Goal: Information Seeking & Learning: Understand process/instructions

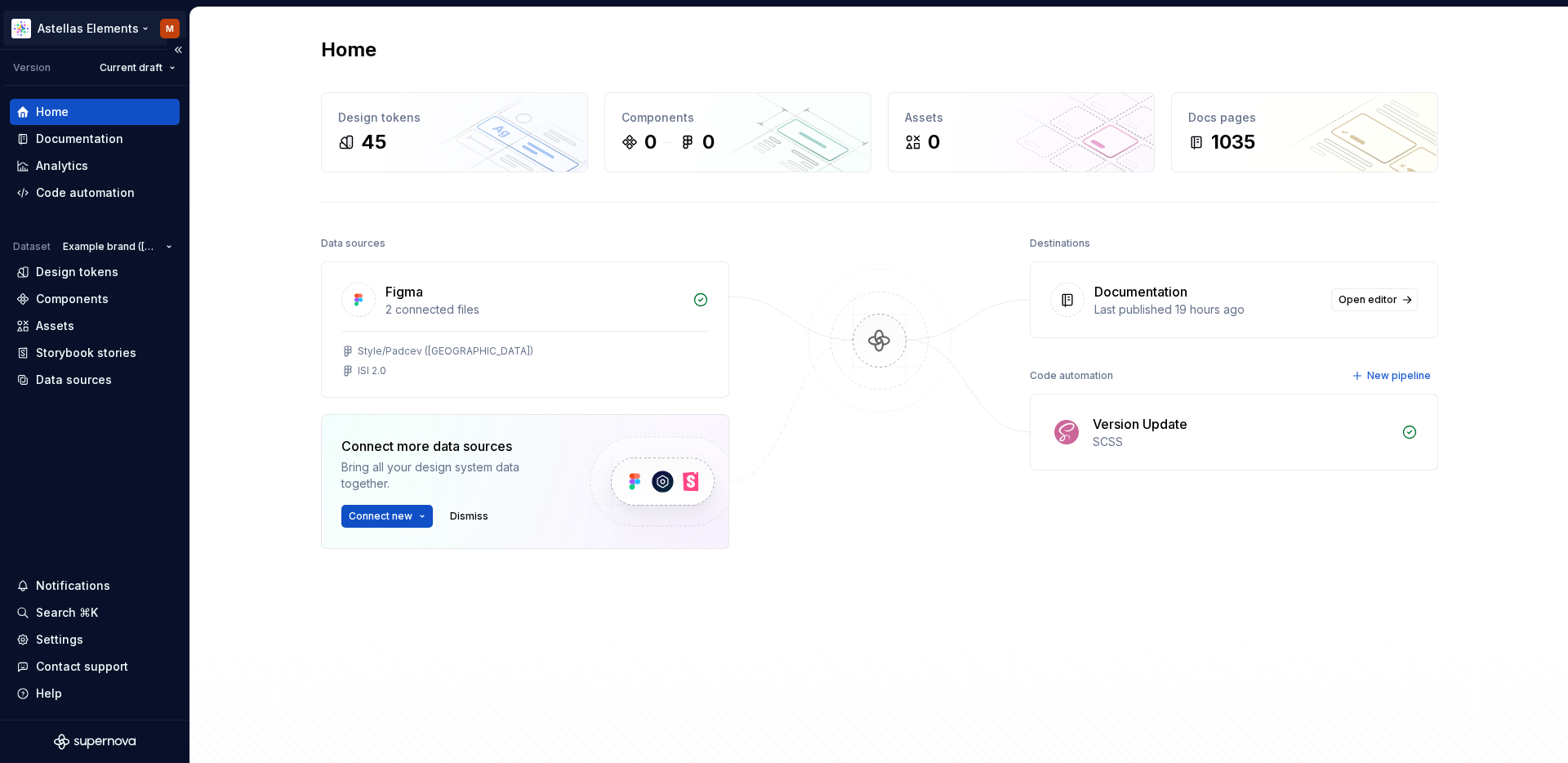
click at [101, 27] on html "Astellas Elements M Version Current draft Home Documentation Analytics Code aut…" at bounding box center [784, 381] width 1568 height 763
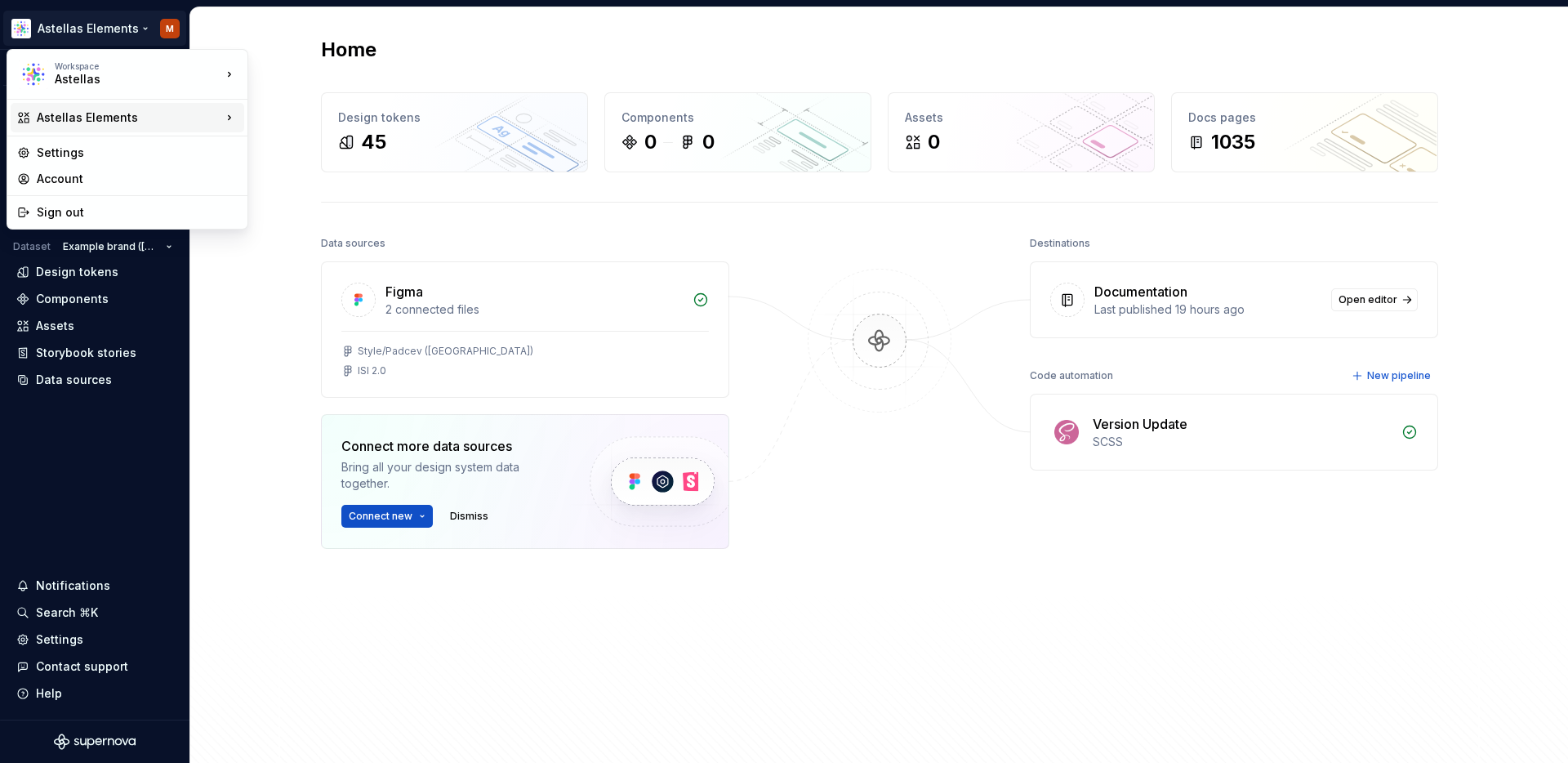
click at [104, 115] on div "Astellas Elements" at bounding box center [129, 117] width 184 height 16
click at [303, 147] on div "Astellas Pro" at bounding box center [328, 147] width 106 height 16
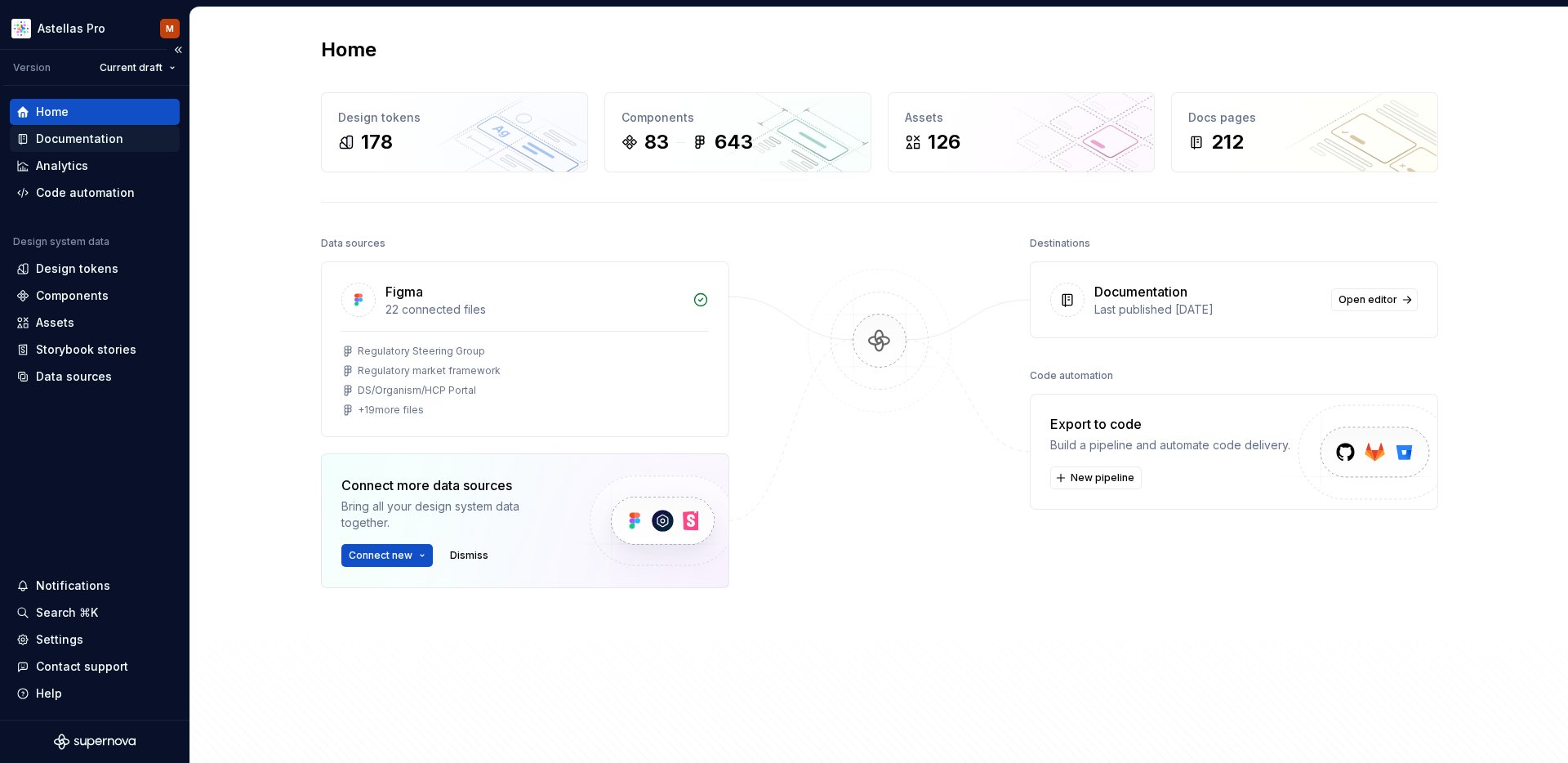
click at [93, 137] on div "Documentation" at bounding box center [80, 138] width 87 height 16
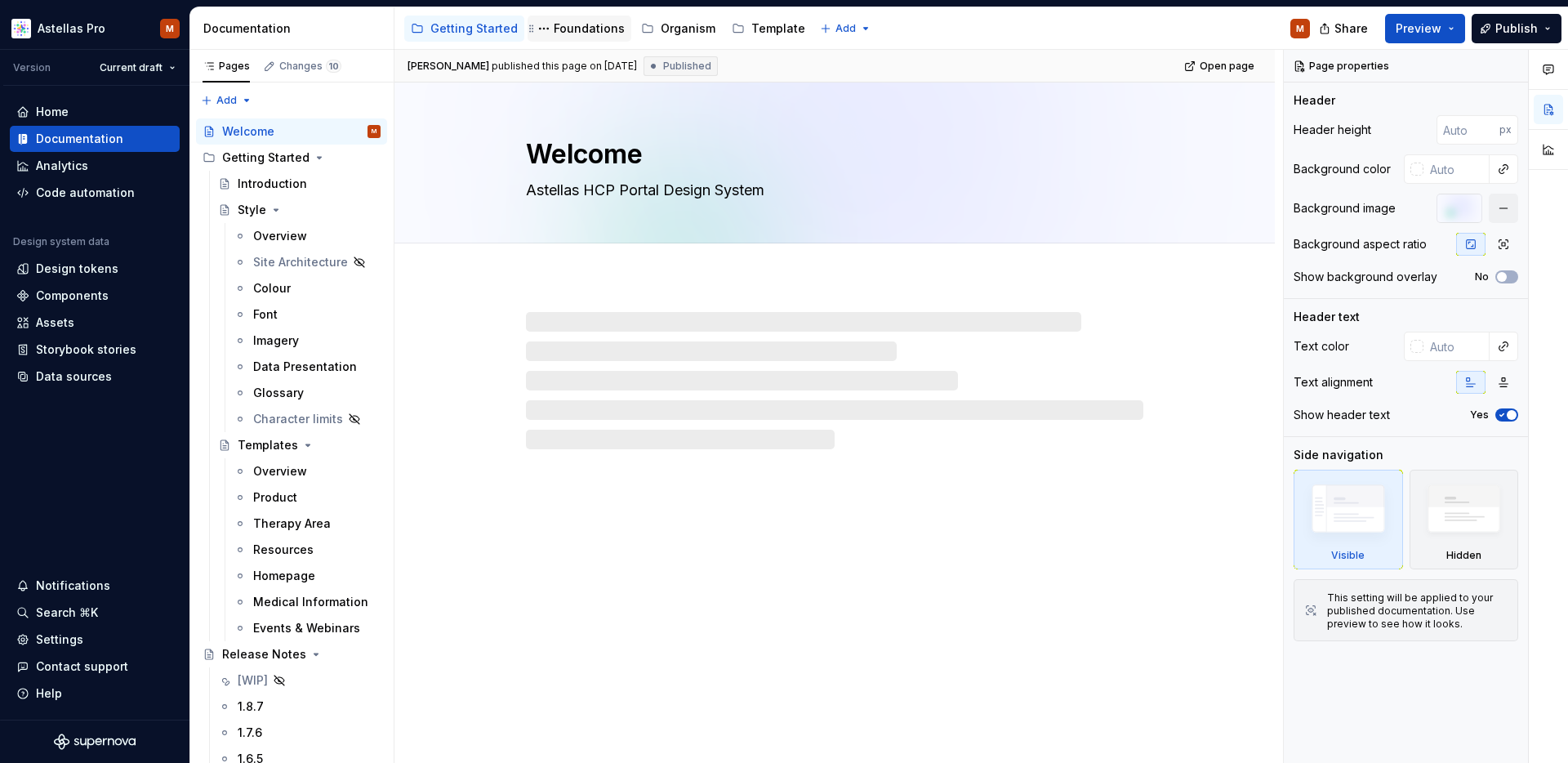
click at [568, 26] on div "Foundations" at bounding box center [589, 28] width 71 height 16
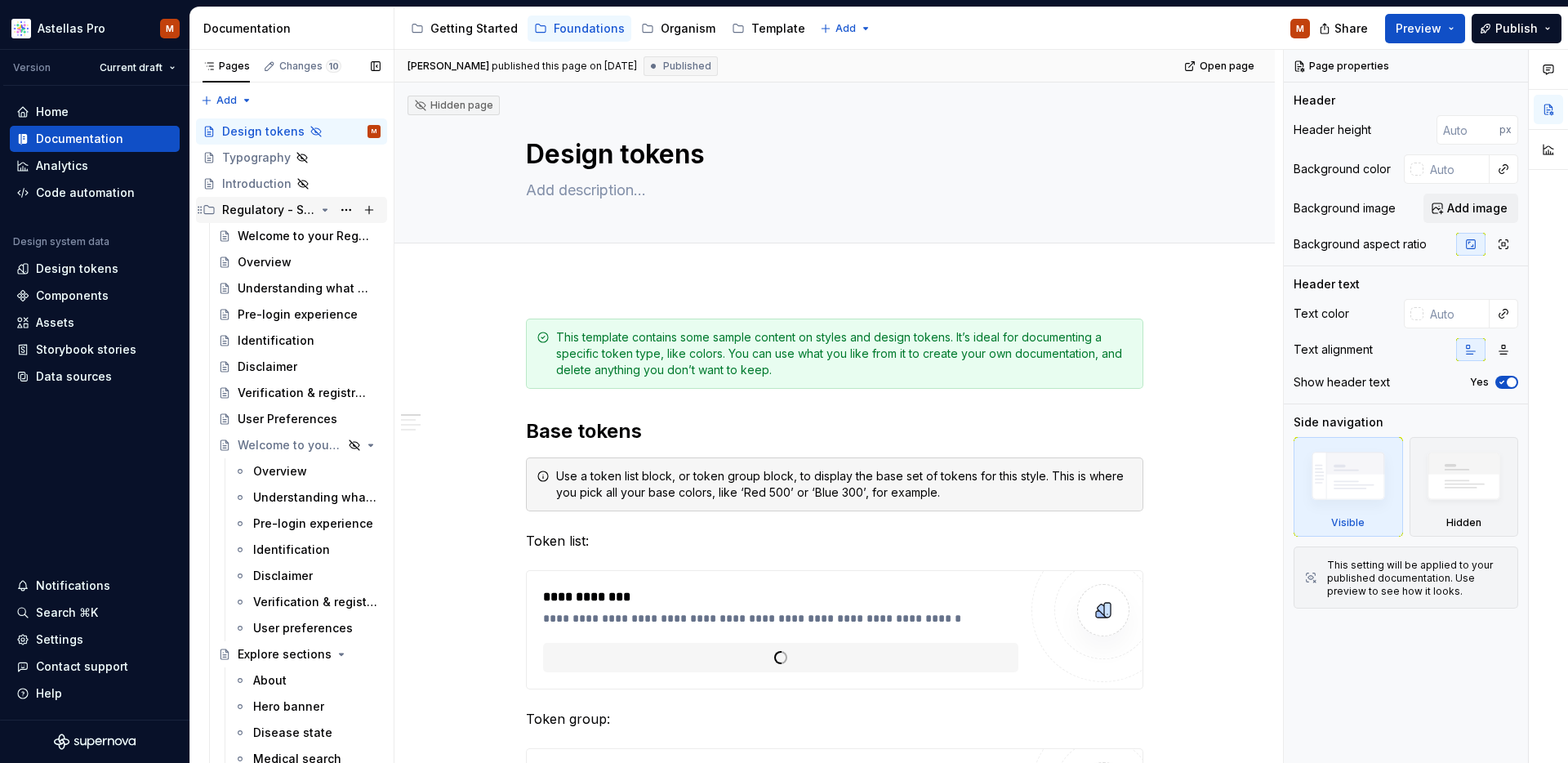
click at [250, 211] on div "Regulatory - Setup" at bounding box center [268, 209] width 93 height 16
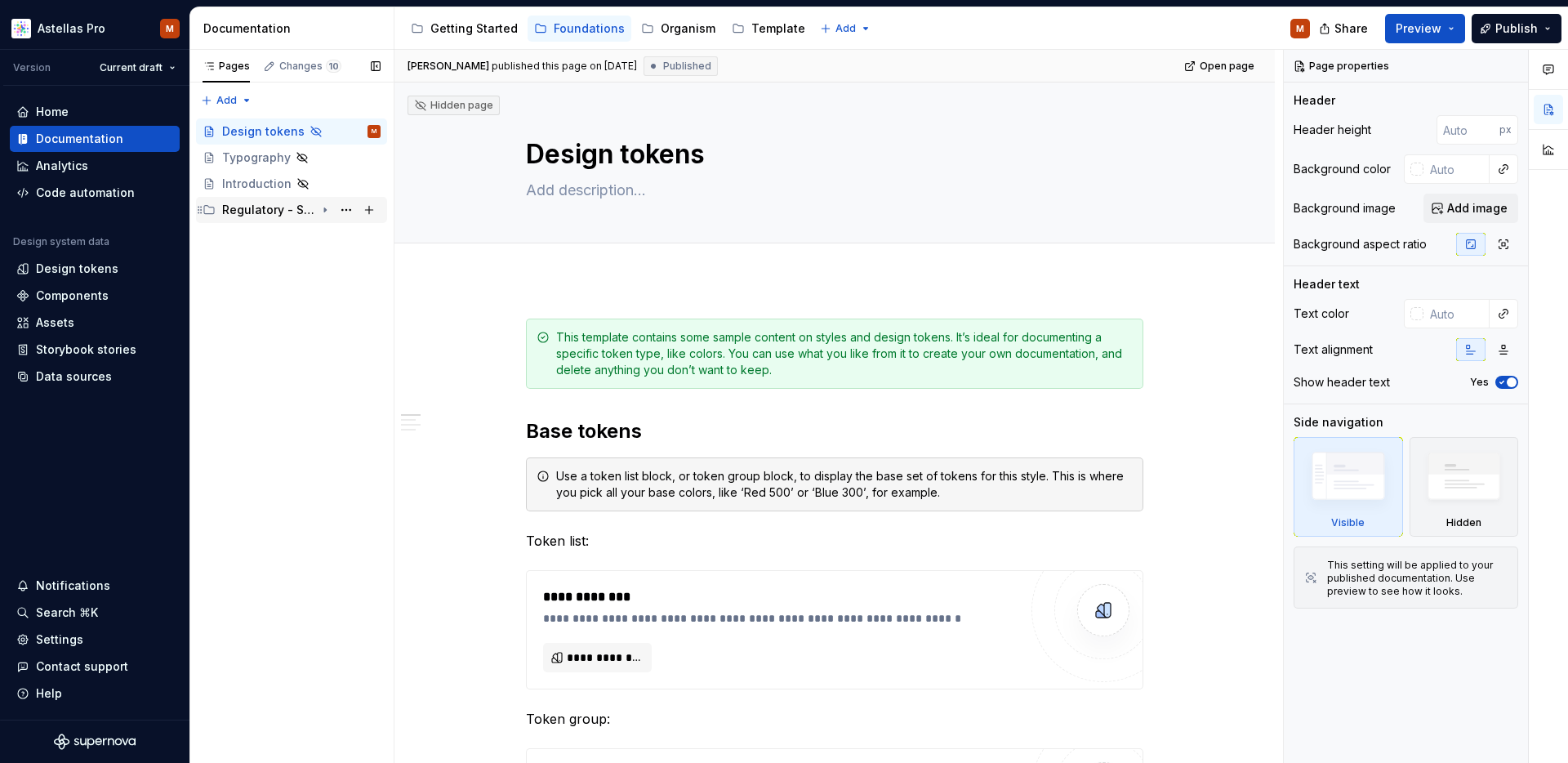
click at [250, 211] on div "Regulatory - Setup" at bounding box center [268, 209] width 93 height 16
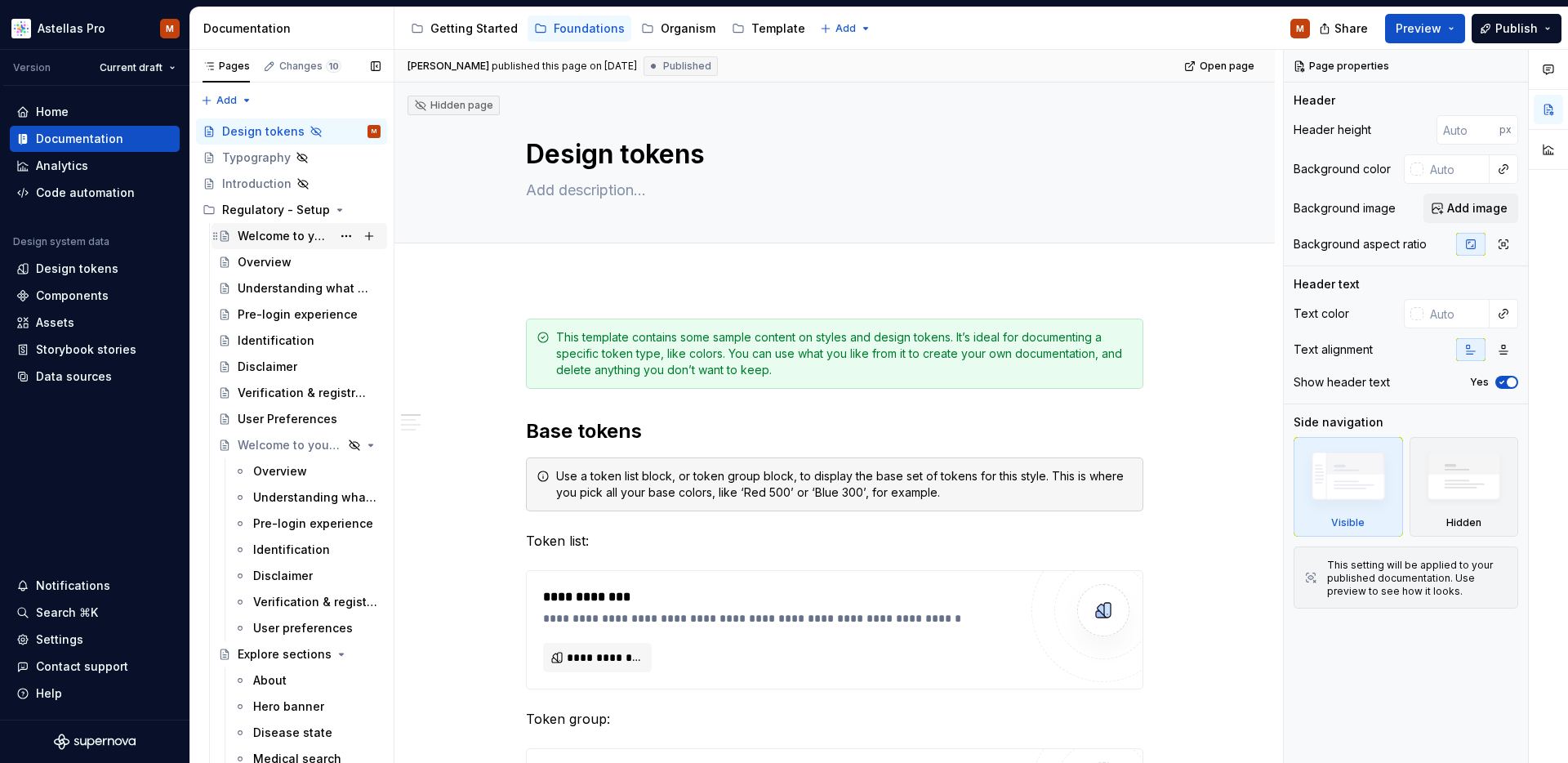
click at [252, 235] on div "Welcome to your Regulatory Guide" at bounding box center [285, 235] width 94 height 16
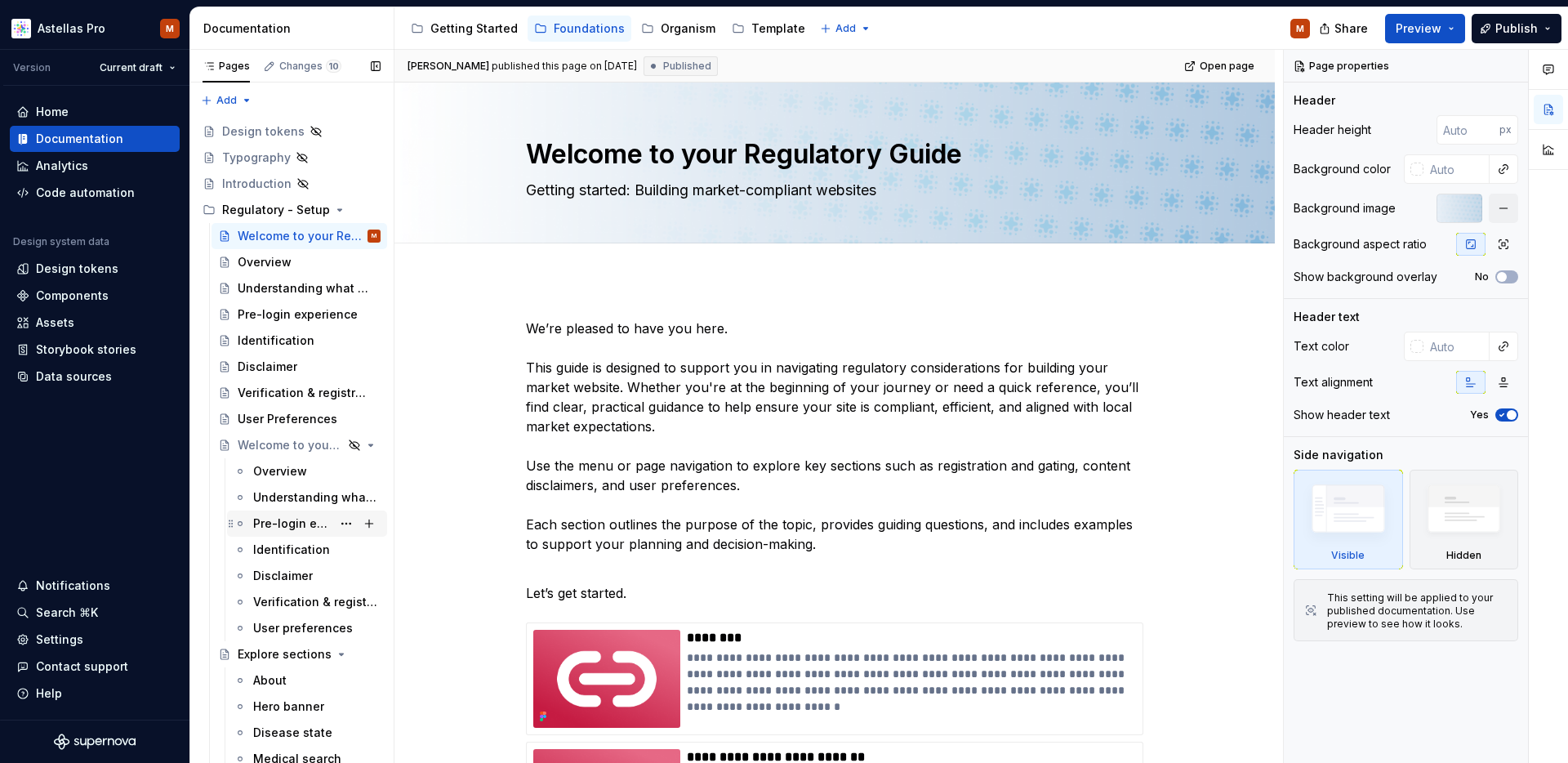
click at [276, 526] on div "Pre-login experience" at bounding box center [292, 523] width 79 height 16
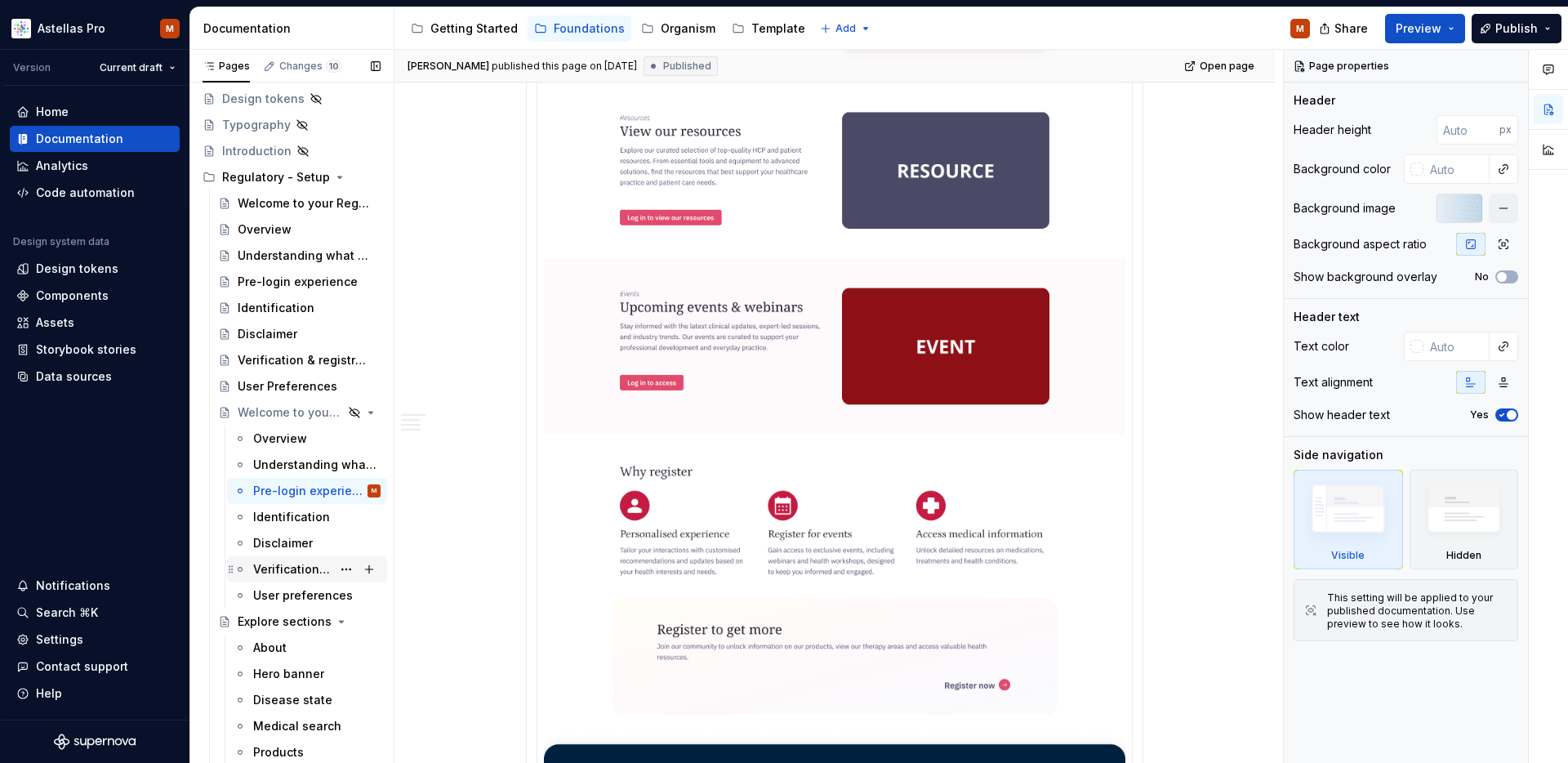
scroll to position [35, 0]
click at [276, 565] on div "Verification & registration" at bounding box center [292, 566] width 79 height 16
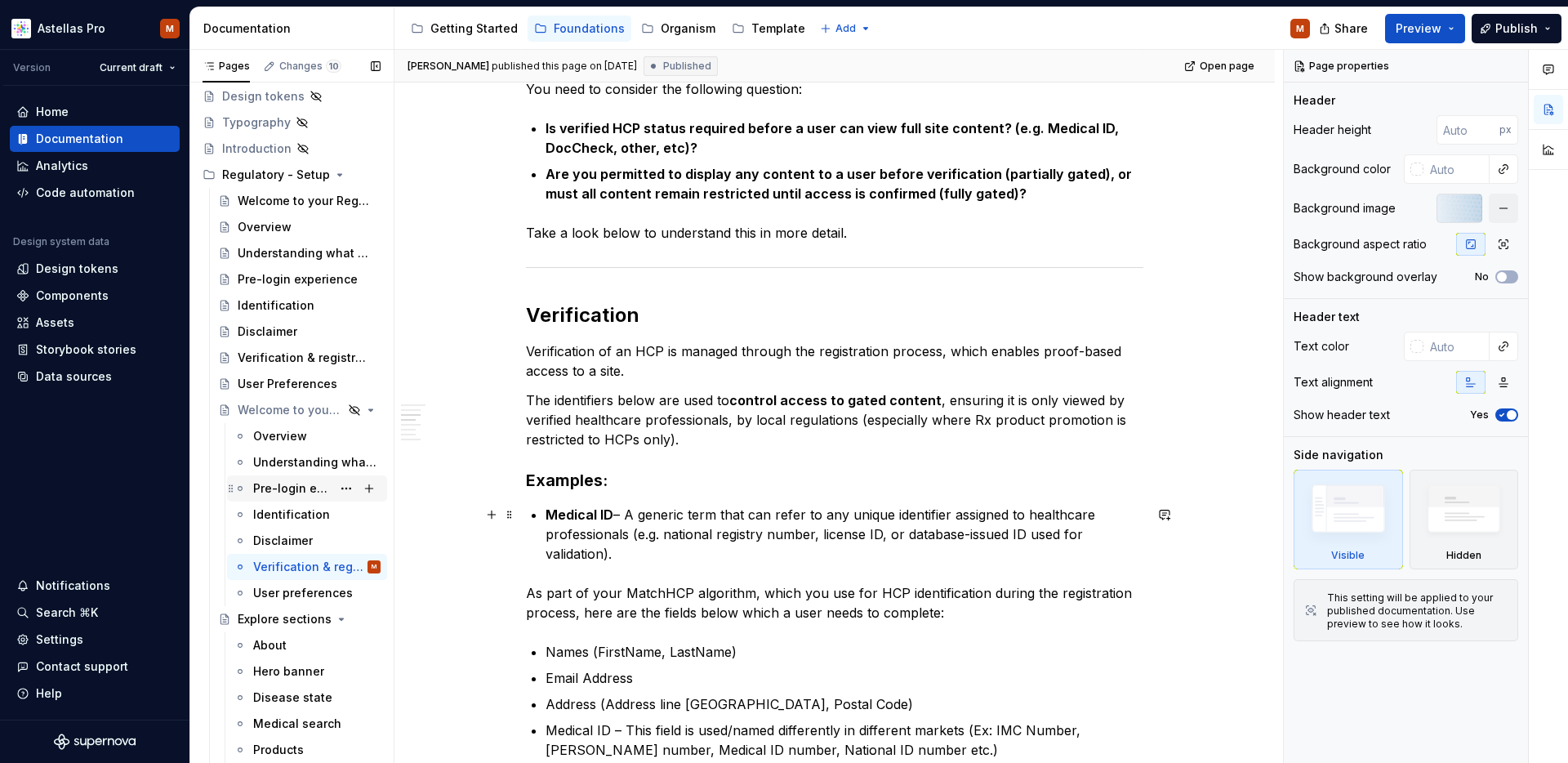
scroll to position [392, 0]
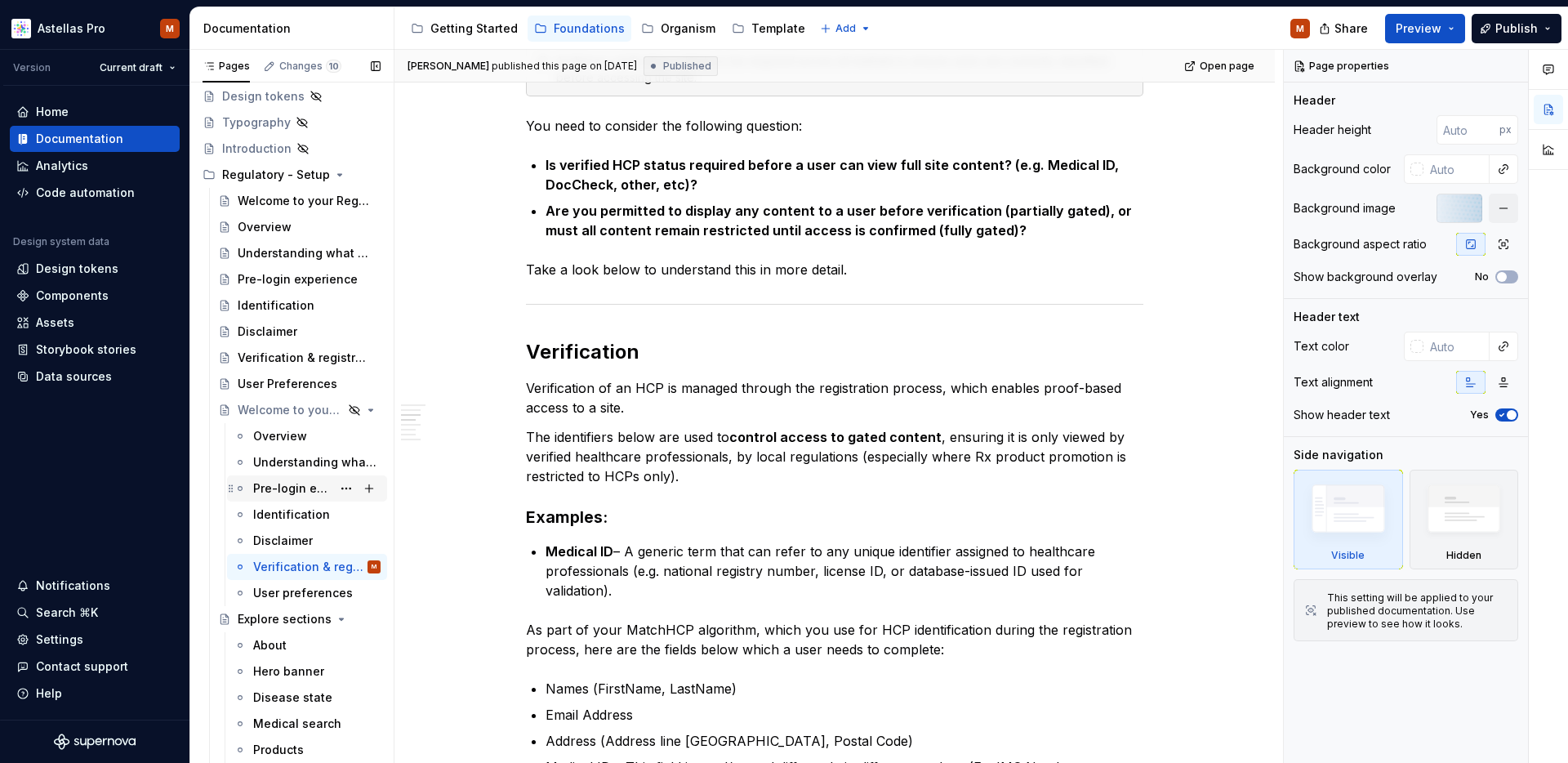
click at [287, 487] on div "Pre-login experience" at bounding box center [292, 487] width 79 height 16
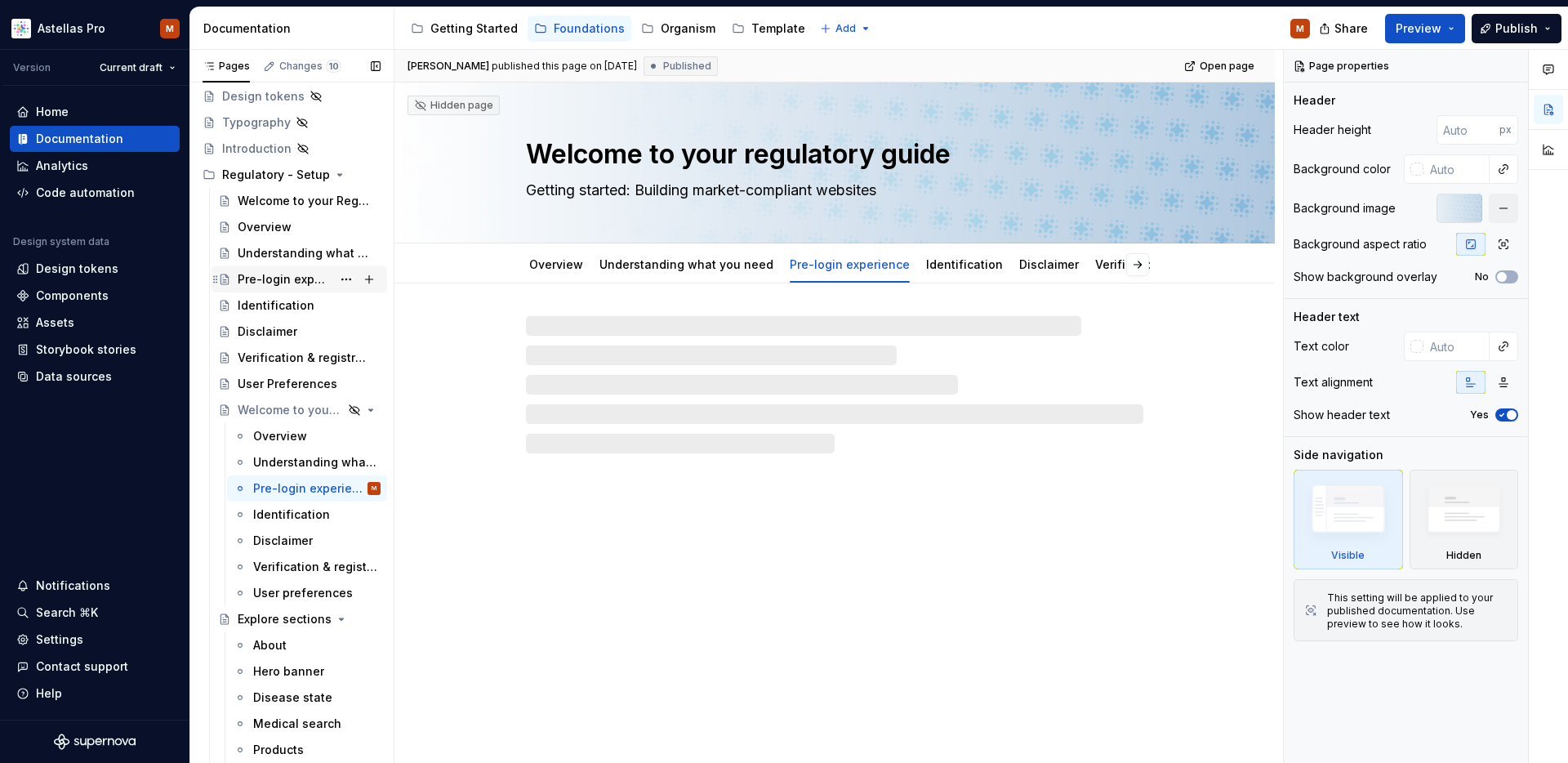
click at [268, 277] on div "Pre-login experience" at bounding box center [285, 279] width 94 height 16
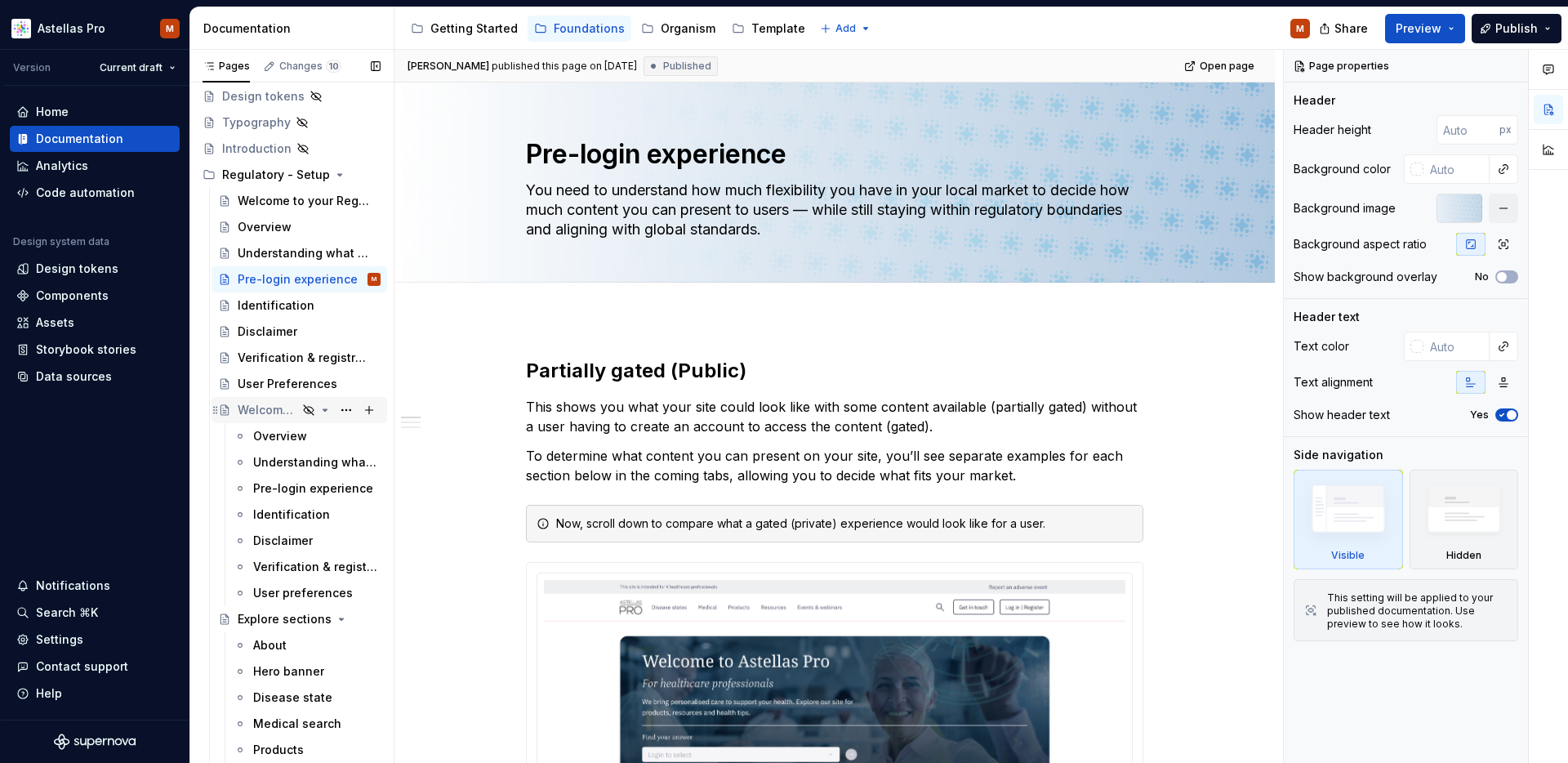
click at [325, 410] on icon "Page tree" at bounding box center [325, 410] width 4 height 2
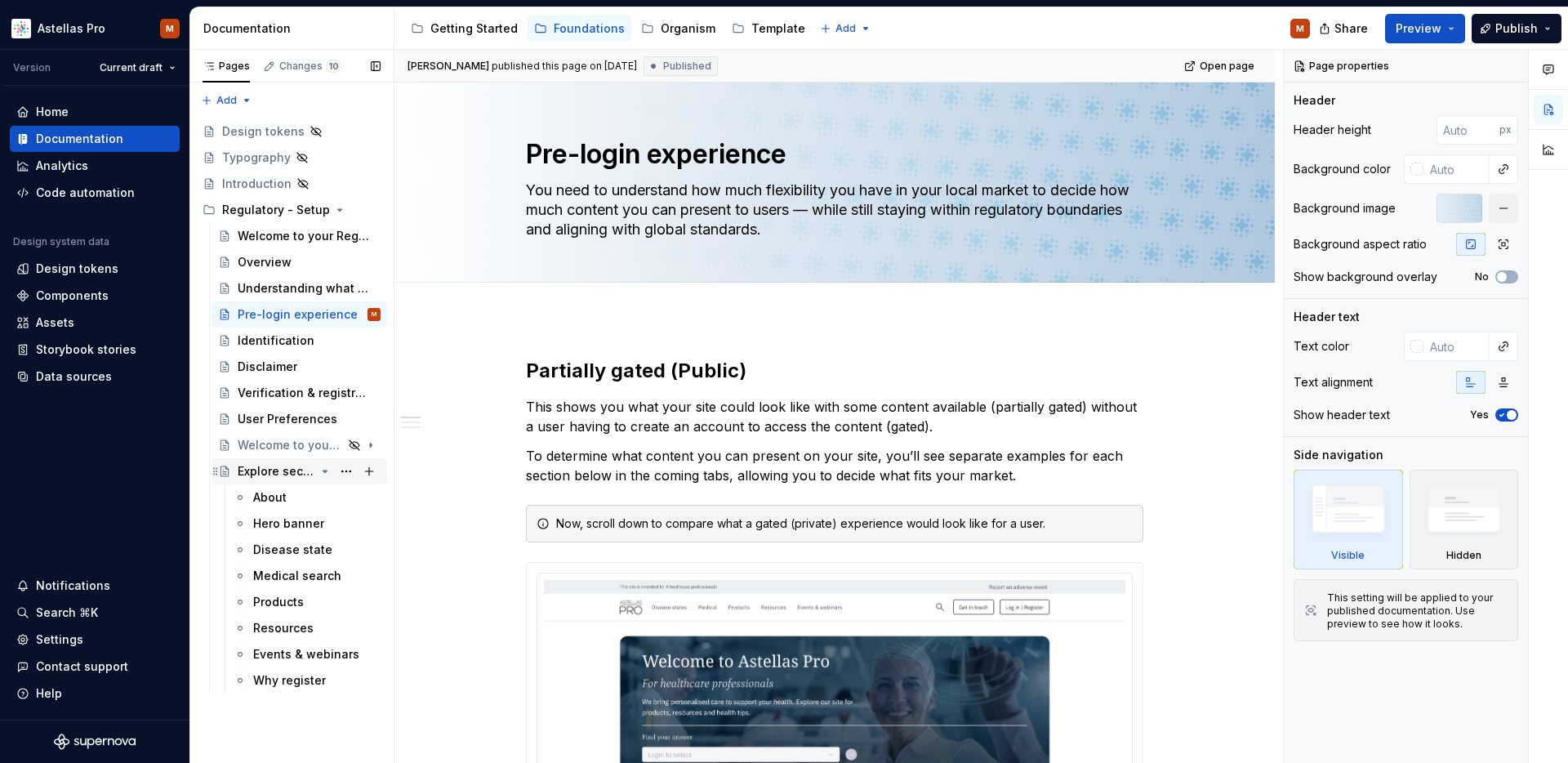
click at [327, 472] on icon "Page tree" at bounding box center [325, 472] width 13 height 13
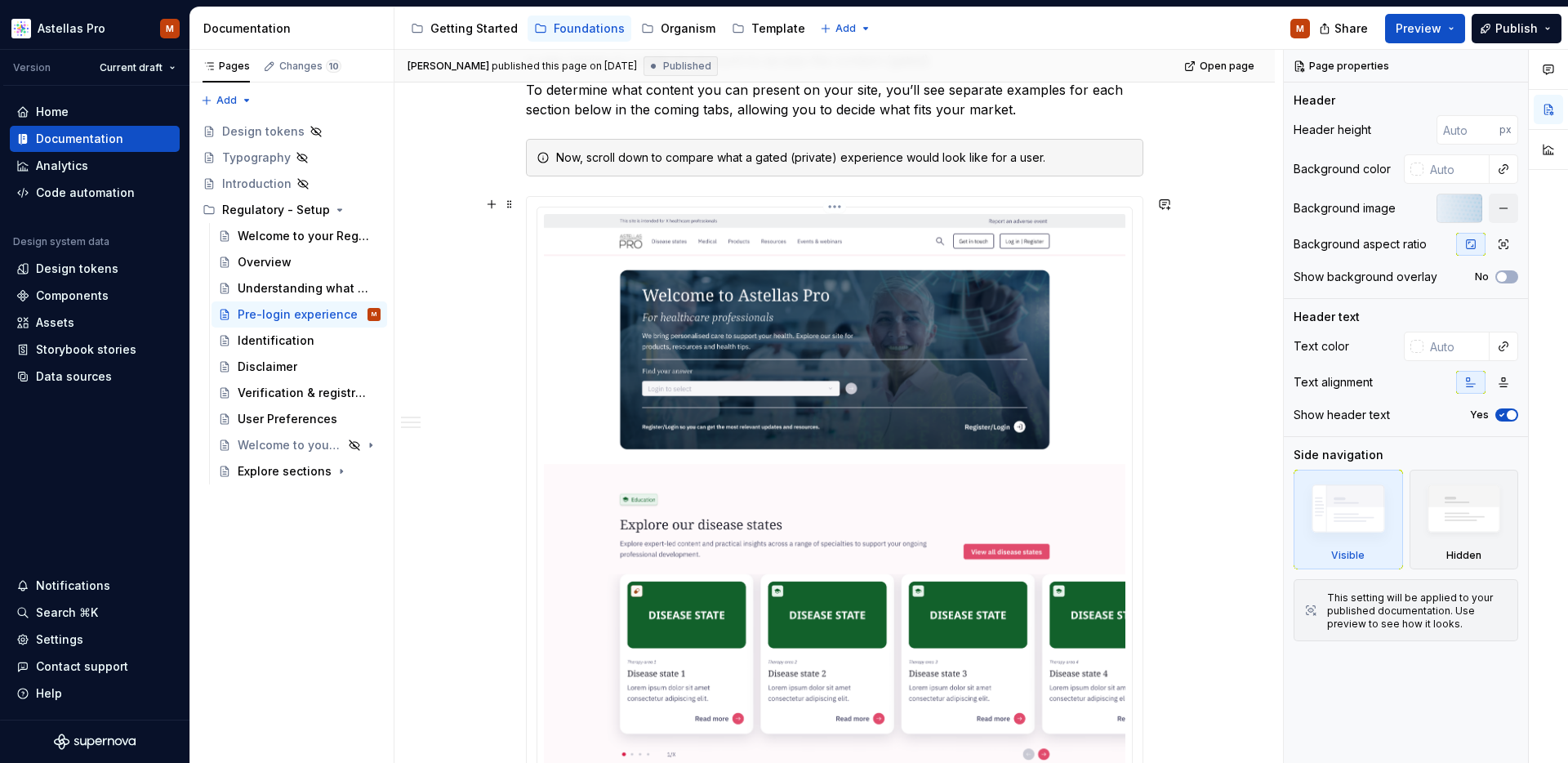
scroll to position [422, 0]
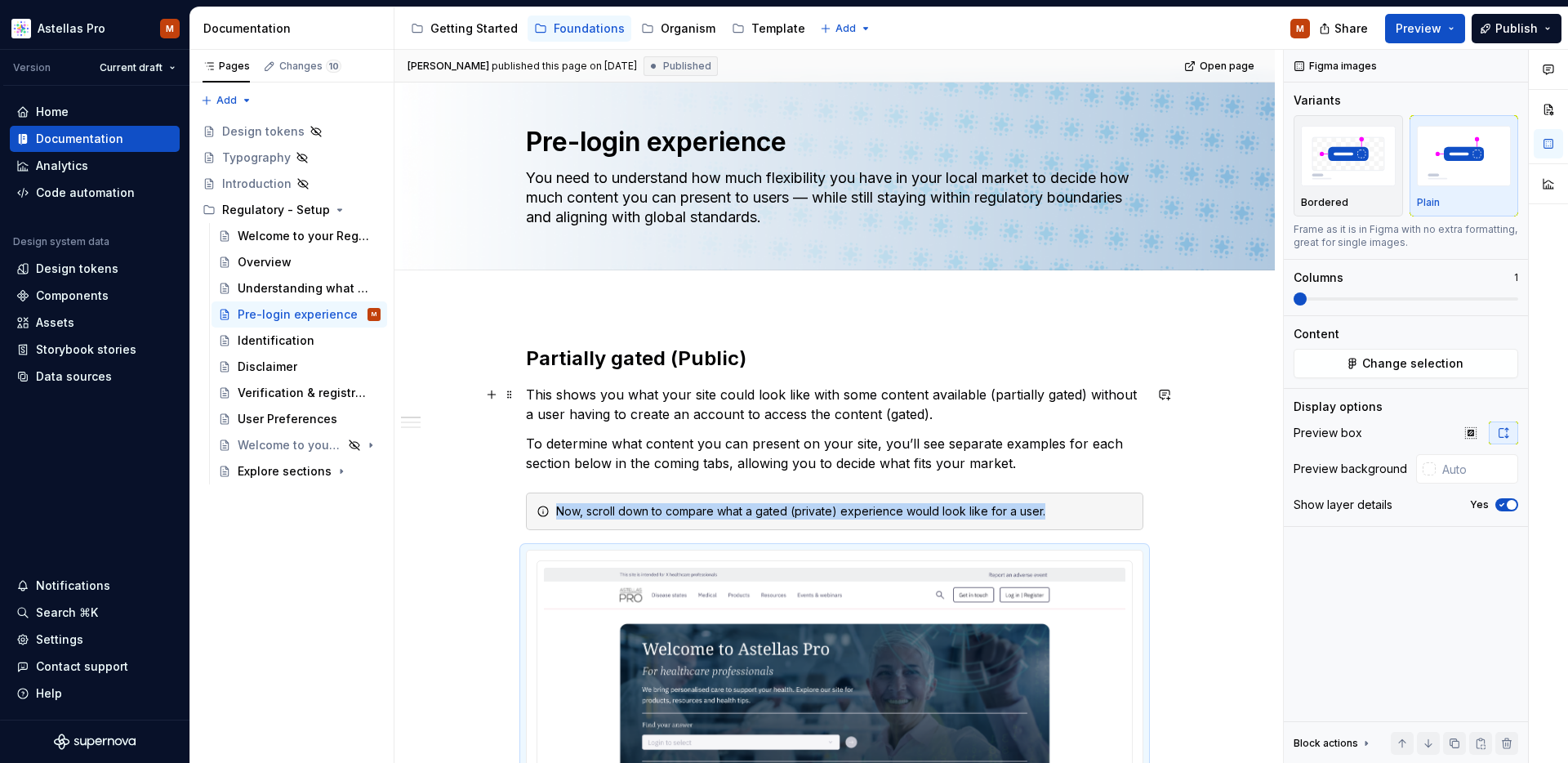
scroll to position [0, 0]
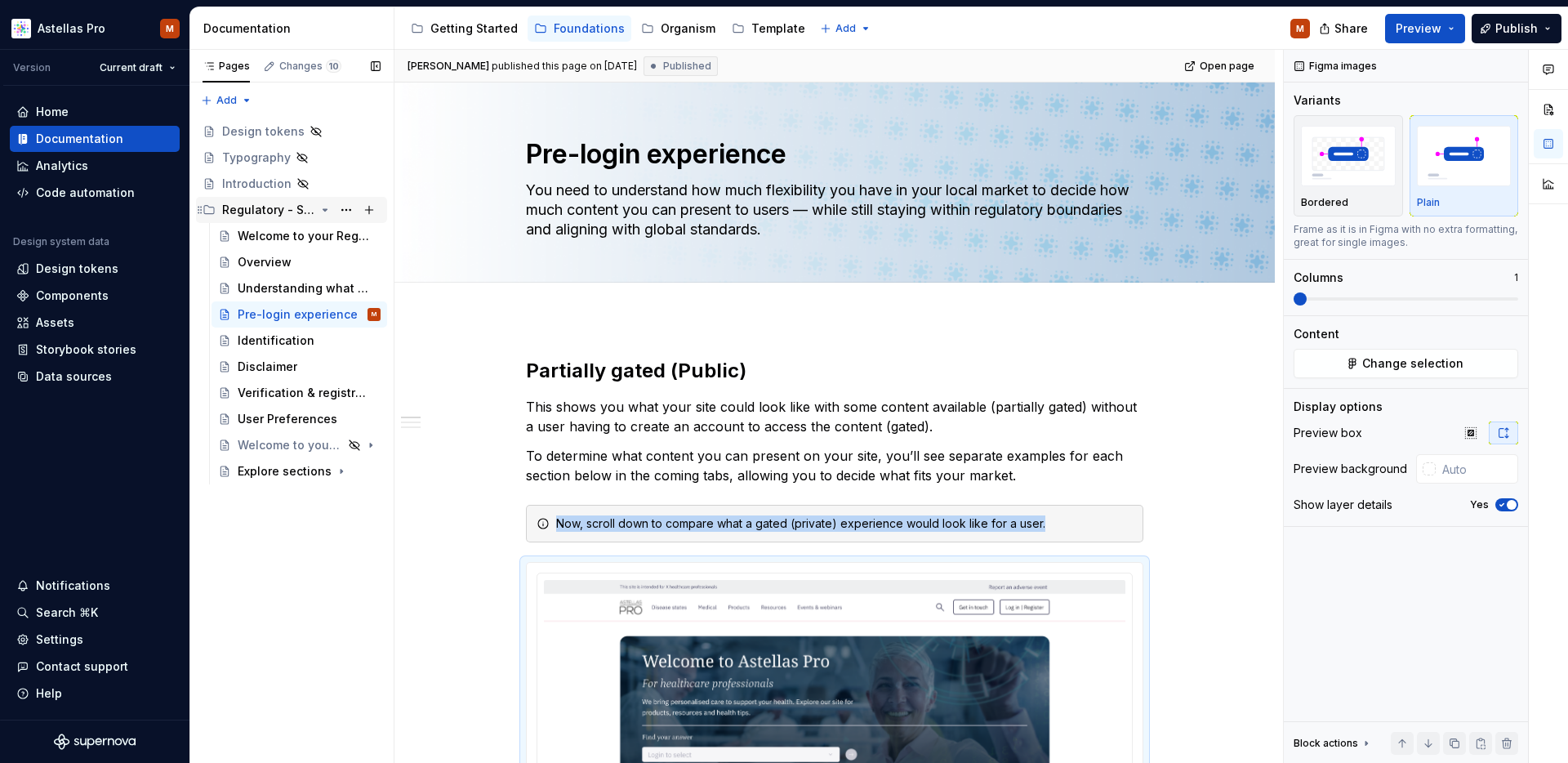
click at [263, 211] on div "Regulatory - Setup" at bounding box center [268, 209] width 93 height 16
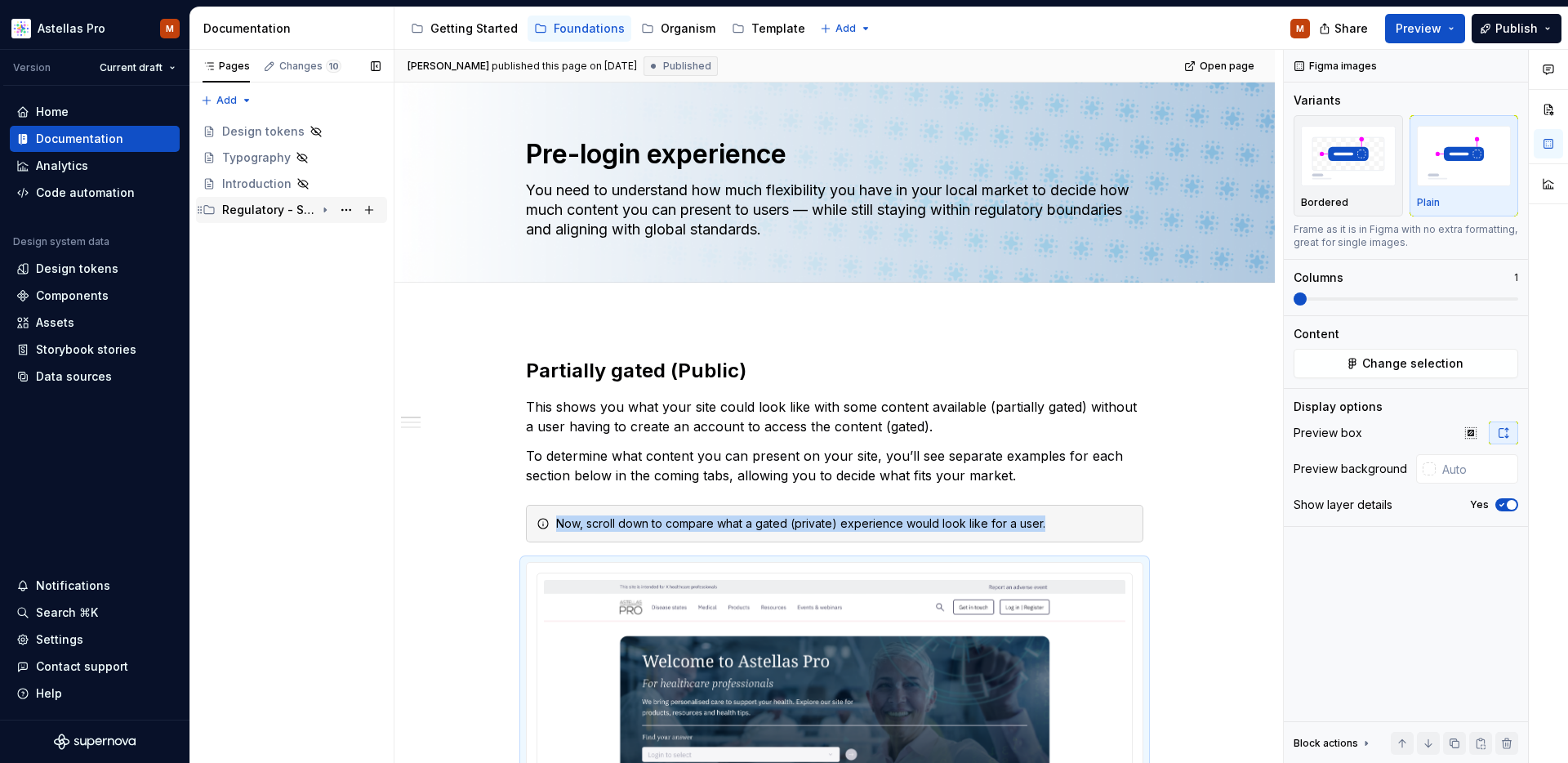
click at [263, 211] on div "Regulatory - Setup" at bounding box center [268, 209] width 93 height 16
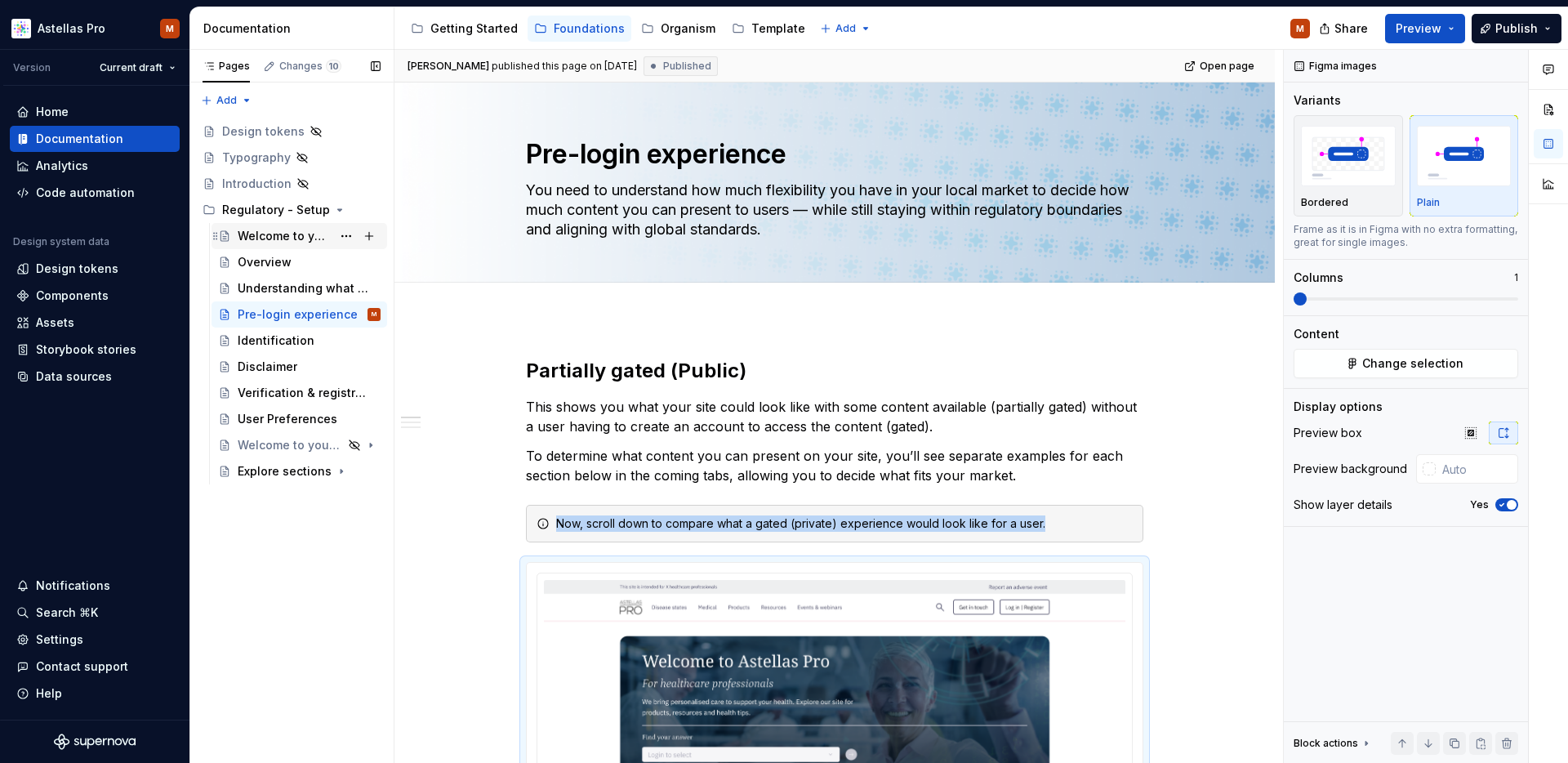
click at [266, 244] on div "Welcome to your Regulatory Guide" at bounding box center [285, 235] width 94 height 16
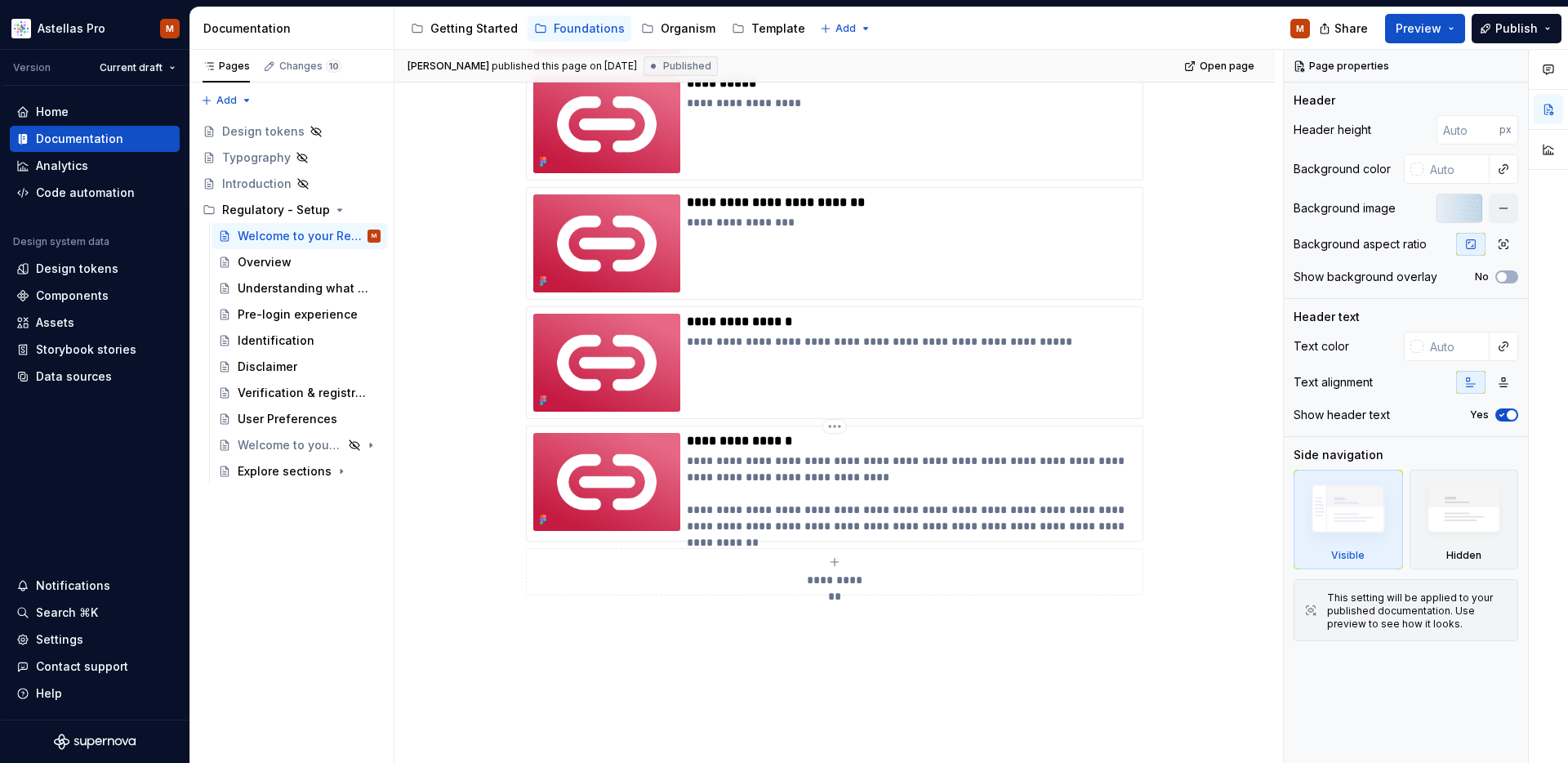
scroll to position [1111, 0]
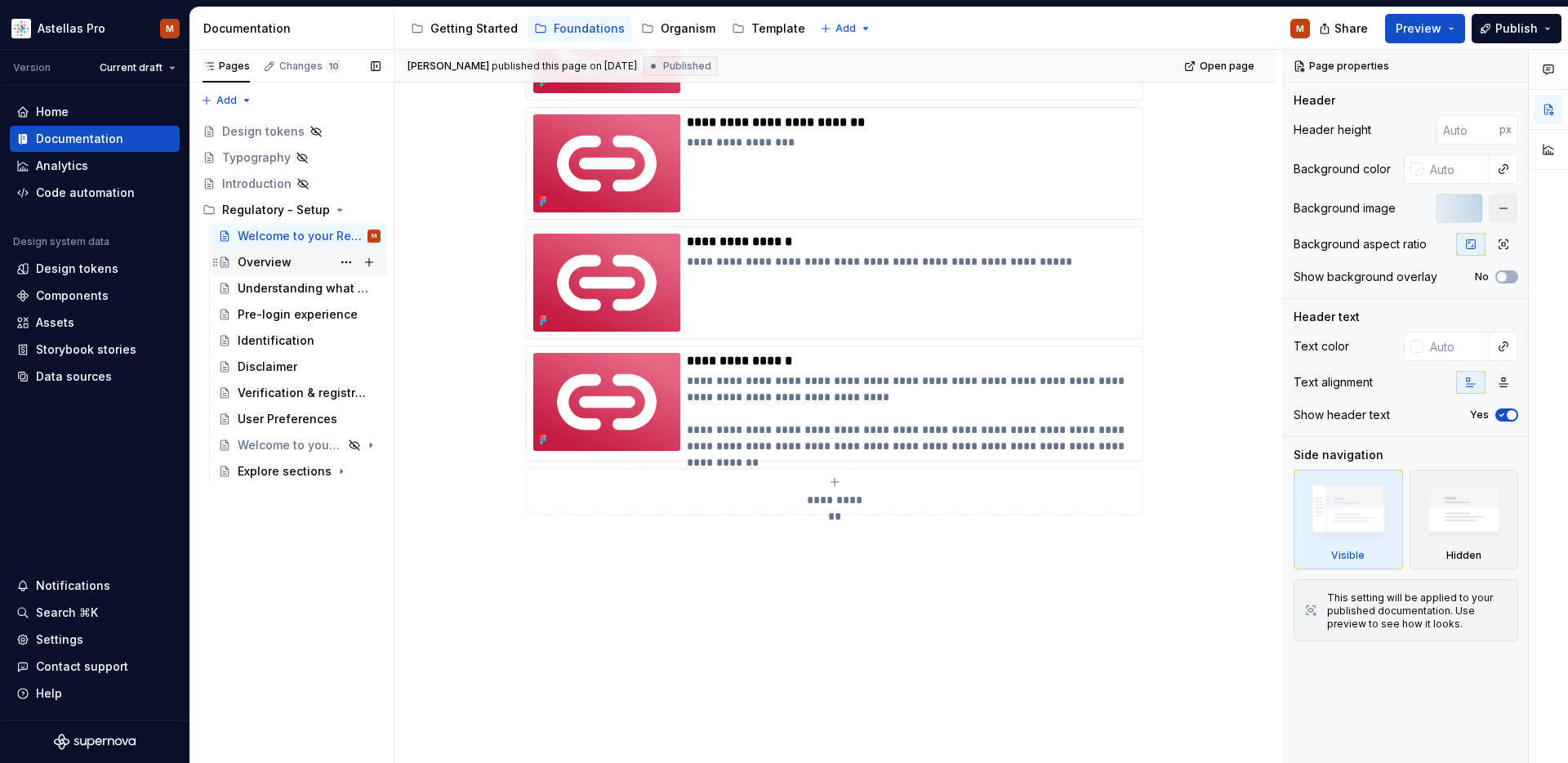
click at [264, 260] on div "Overview" at bounding box center [265, 261] width 54 height 16
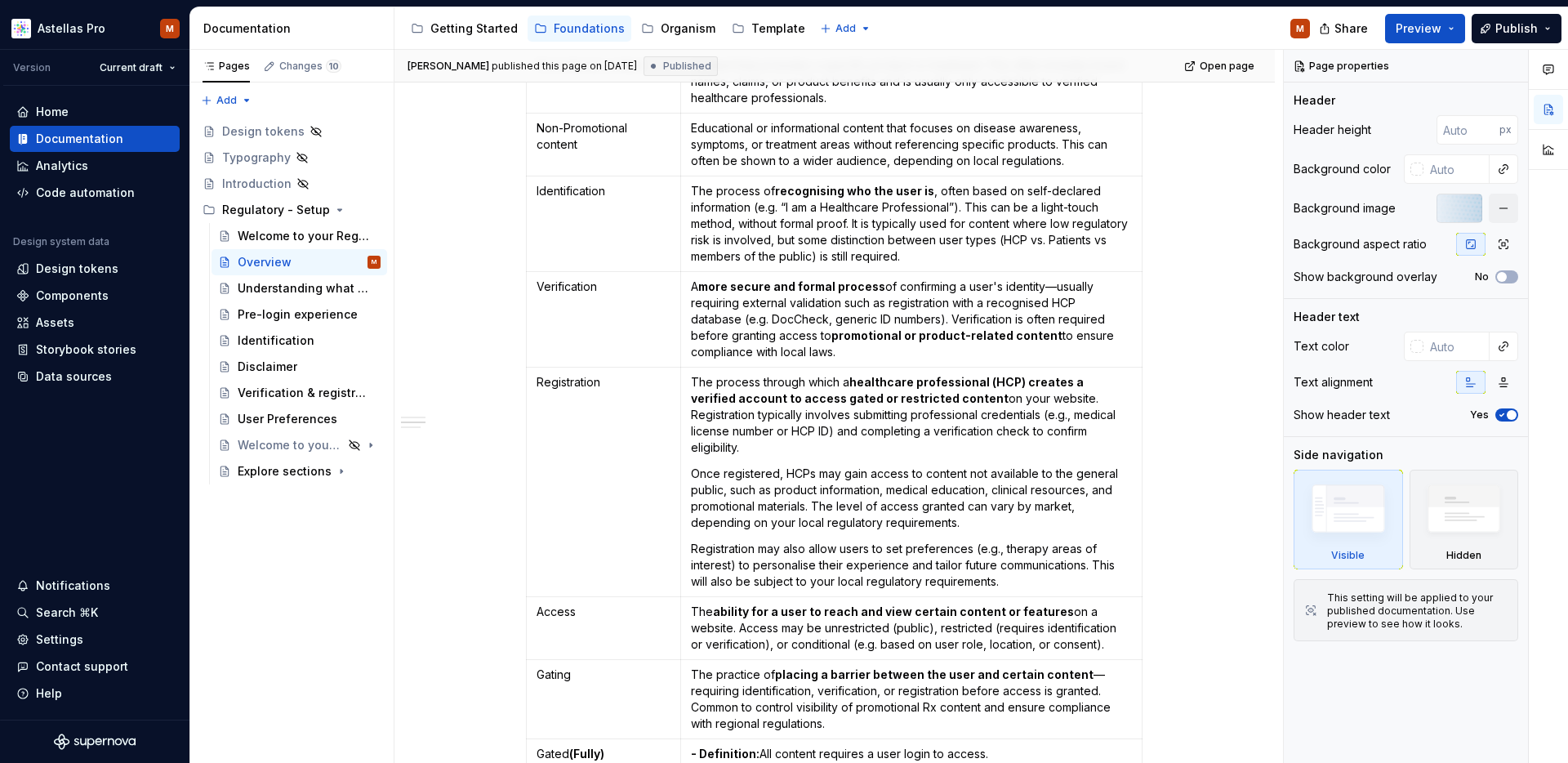
scroll to position [1150, 0]
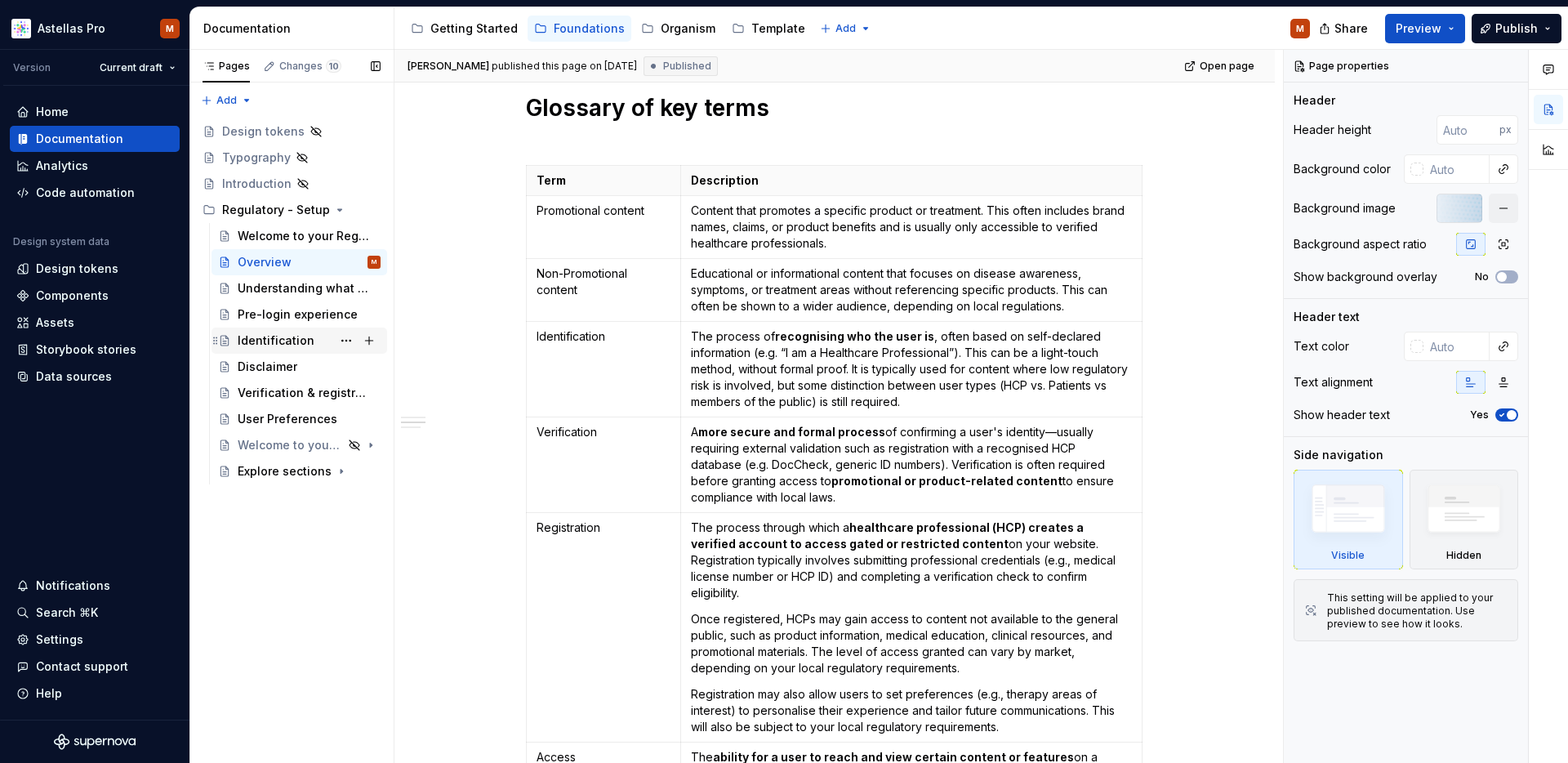
click at [260, 338] on div "Identification" at bounding box center [276, 340] width 77 height 16
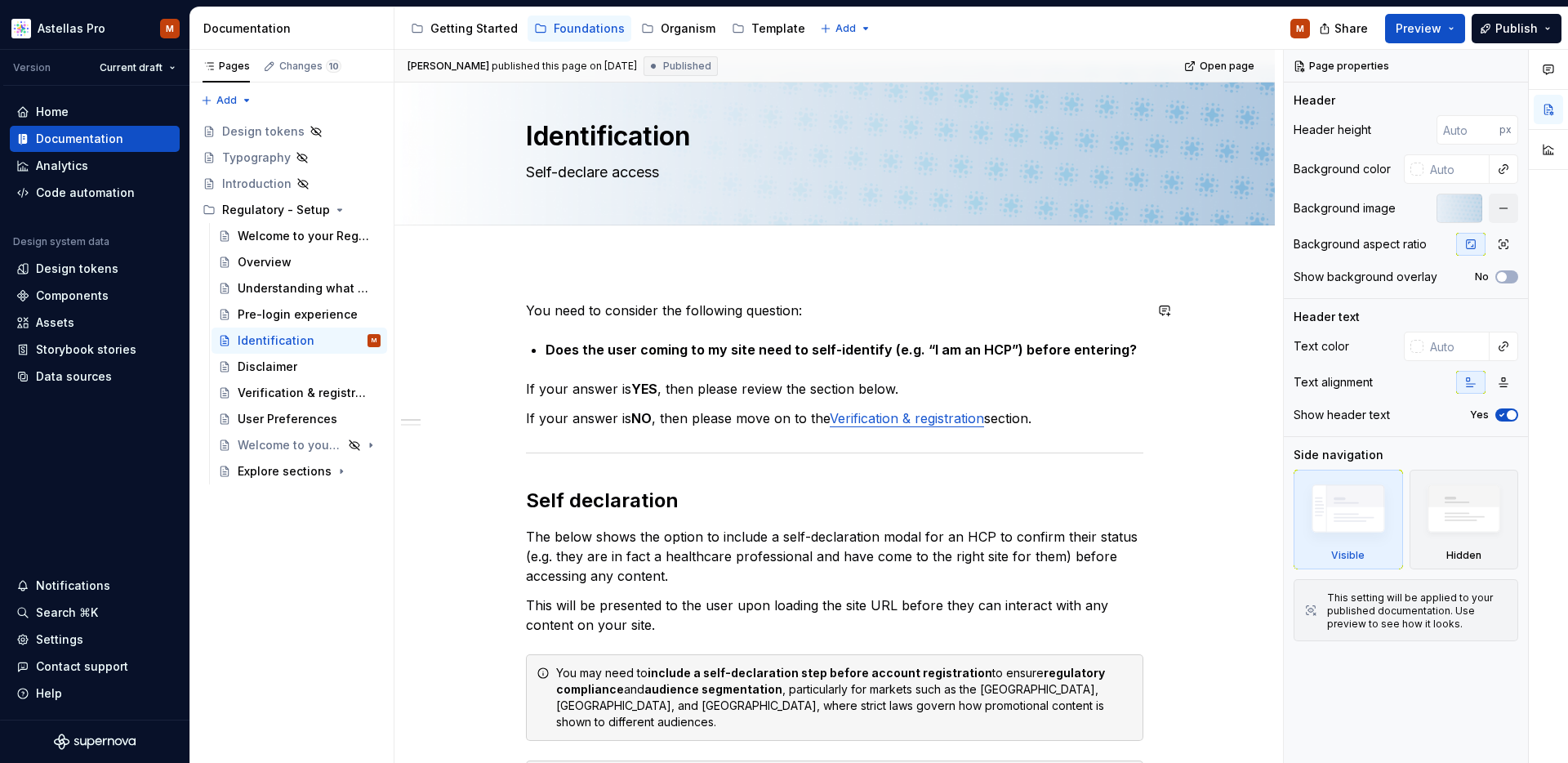
scroll to position [19, 0]
click at [265, 359] on div "Disclaimer" at bounding box center [267, 366] width 59 height 16
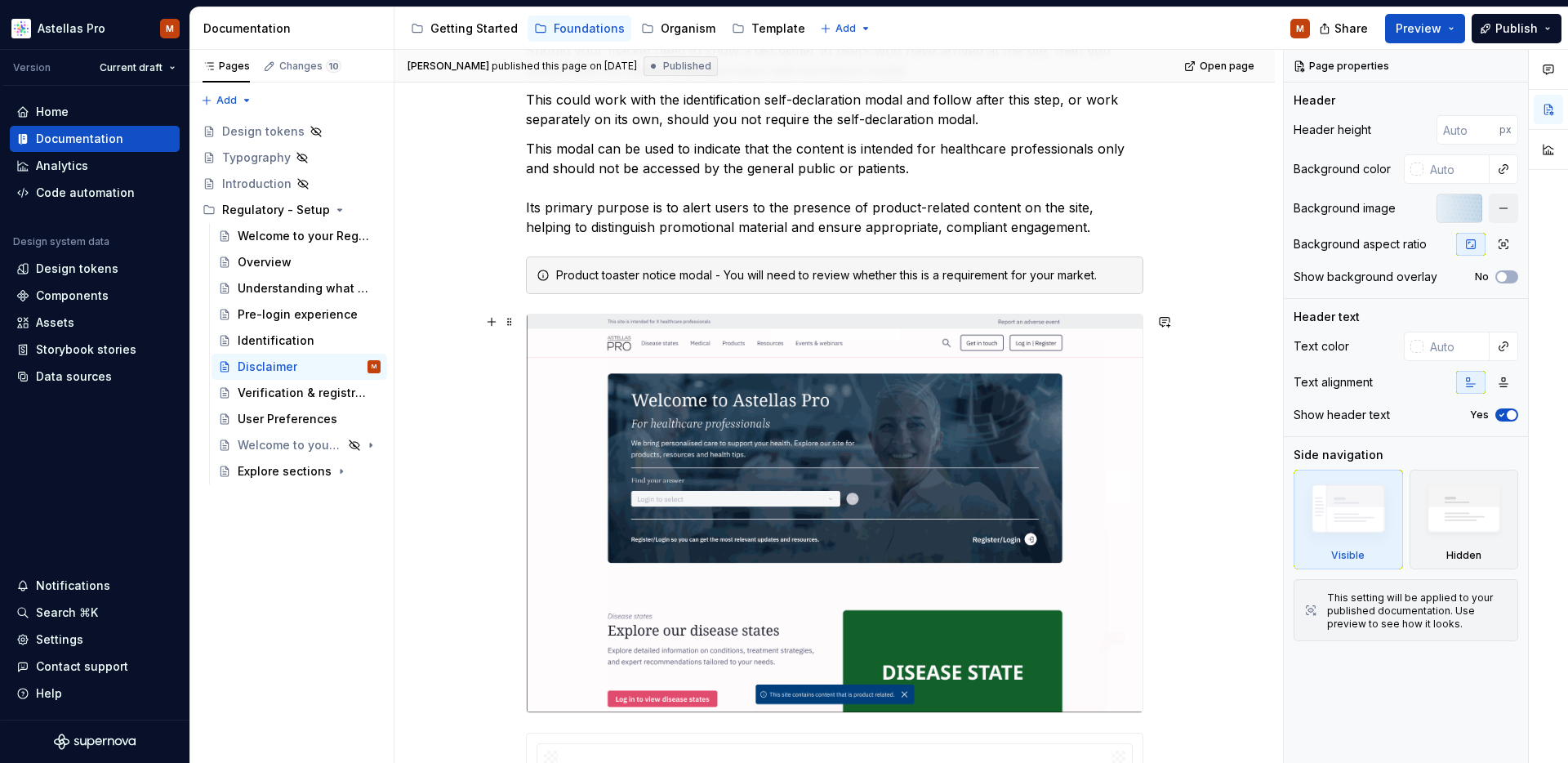
scroll to position [455, 0]
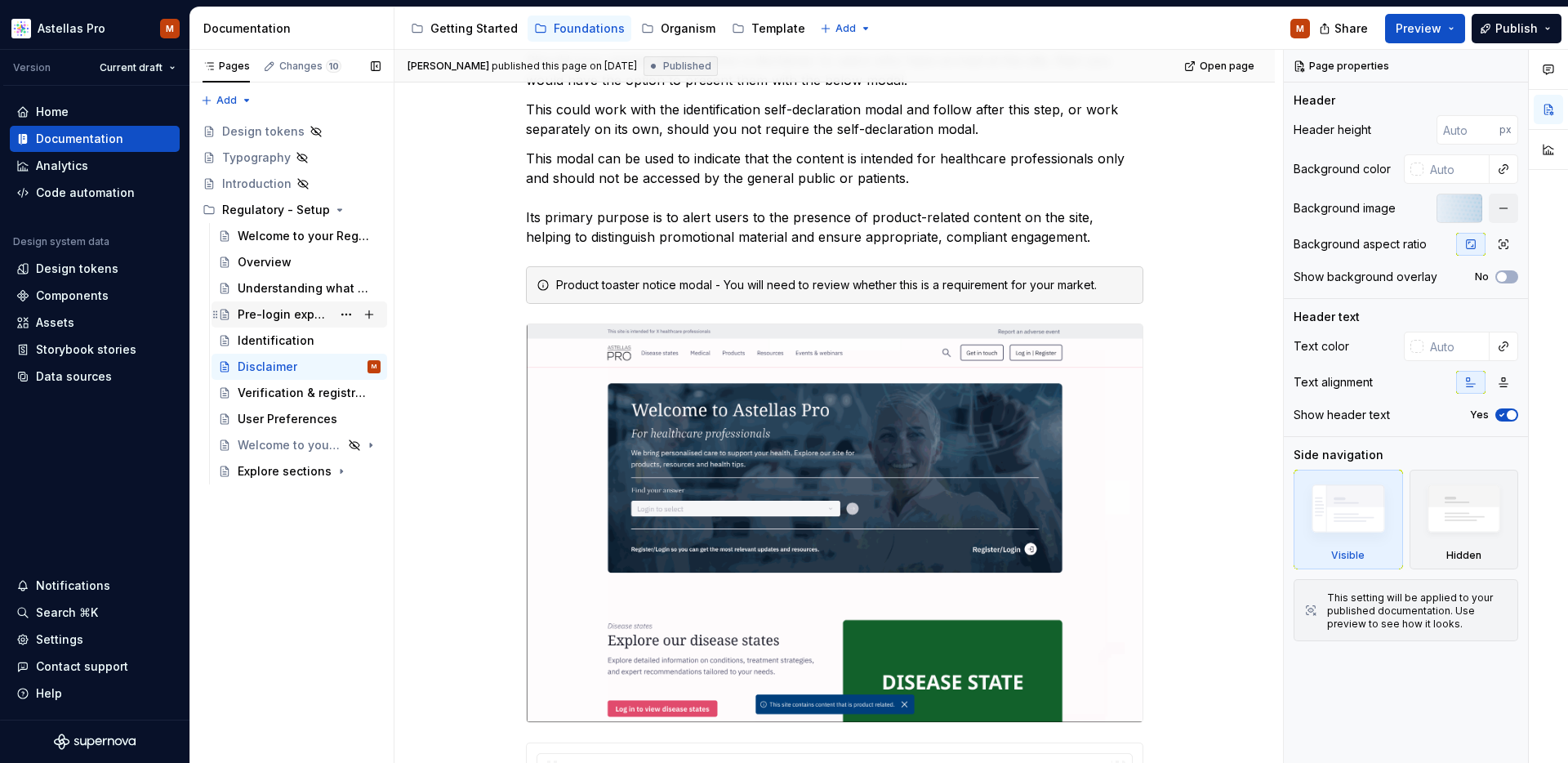
click at [260, 317] on div "Pre-login experience" at bounding box center [285, 314] width 94 height 16
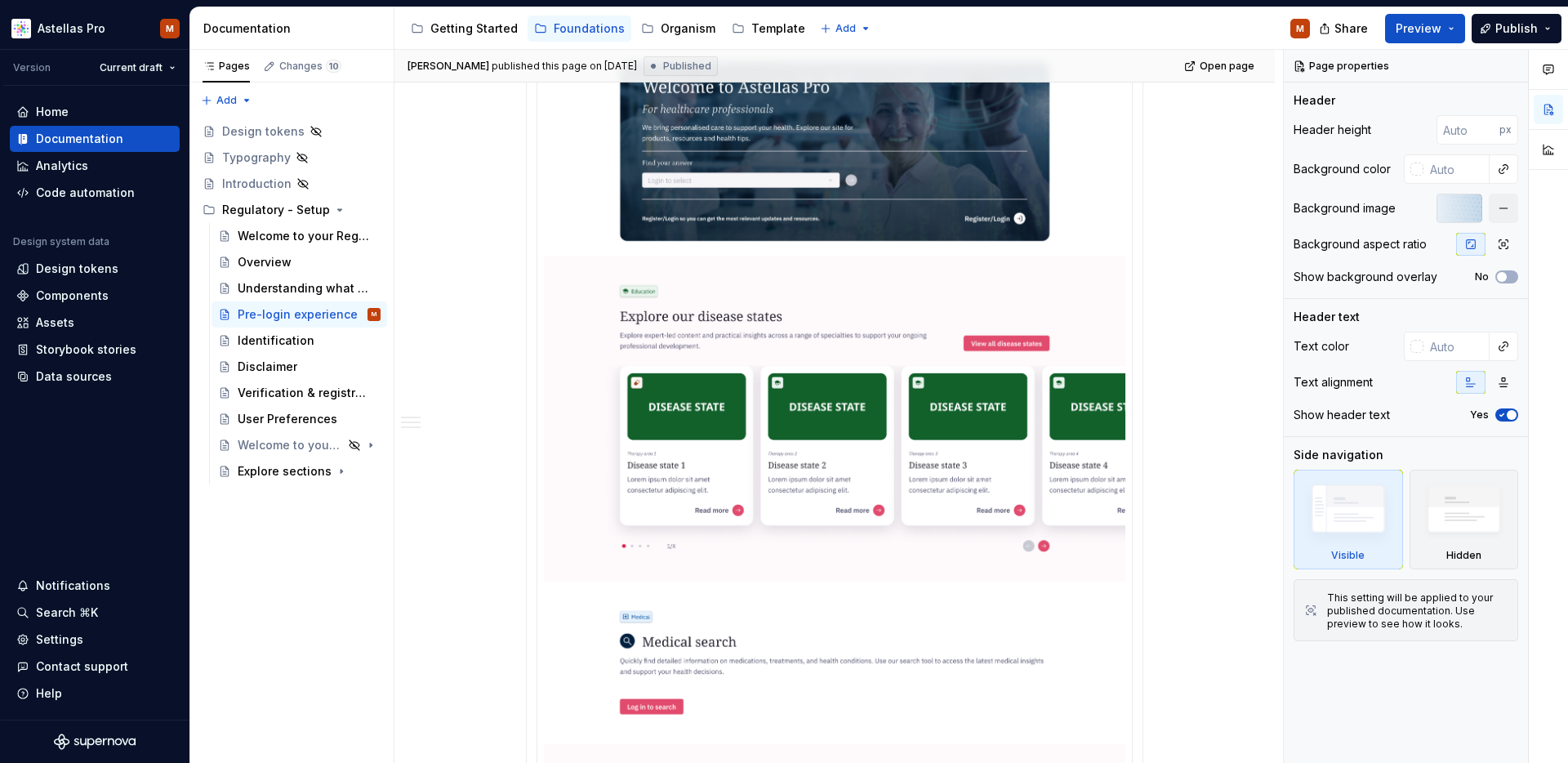
scroll to position [511, 0]
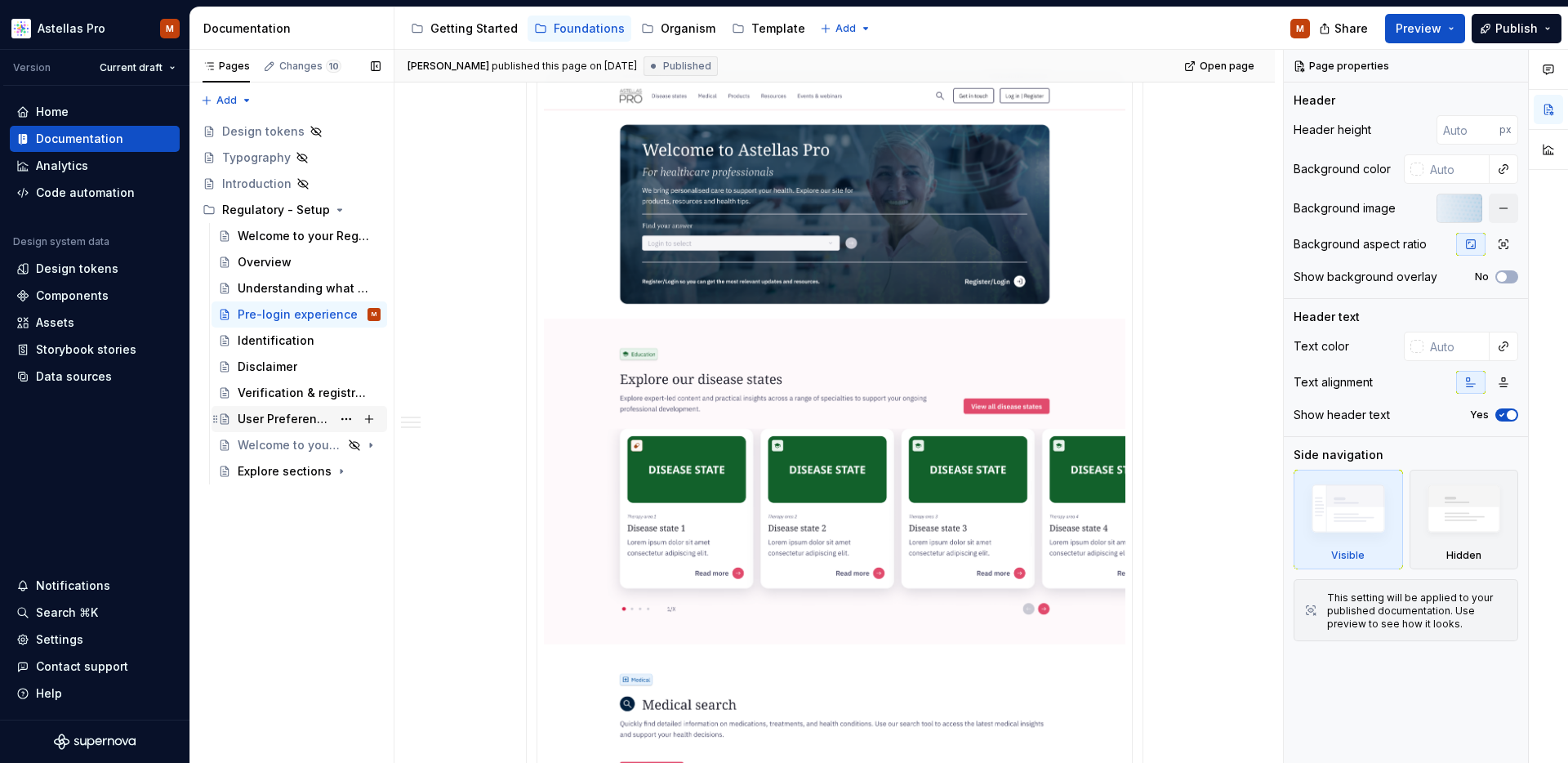
click at [261, 421] on div "User Preferences" at bounding box center [285, 418] width 94 height 16
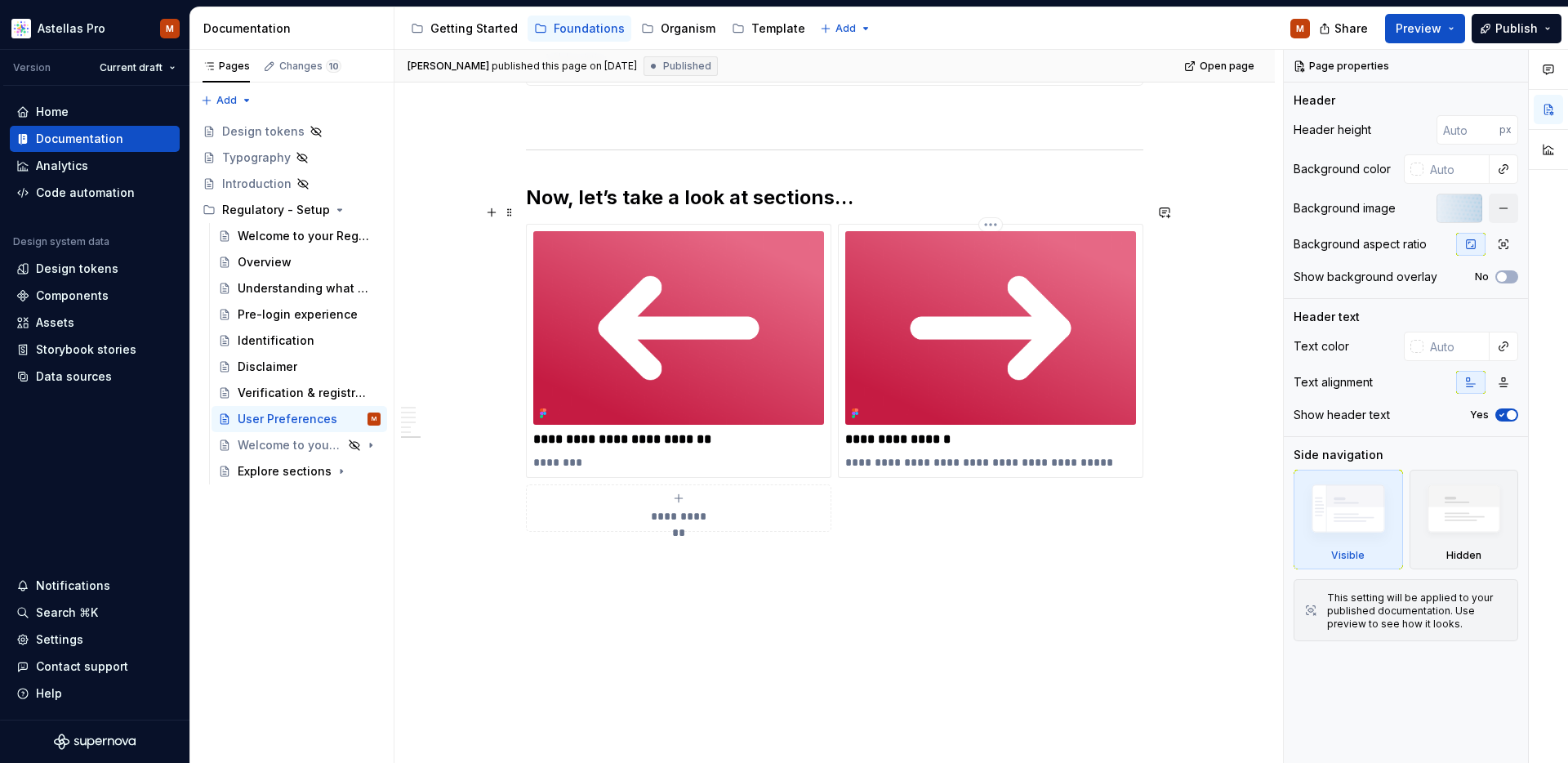
scroll to position [3781, 0]
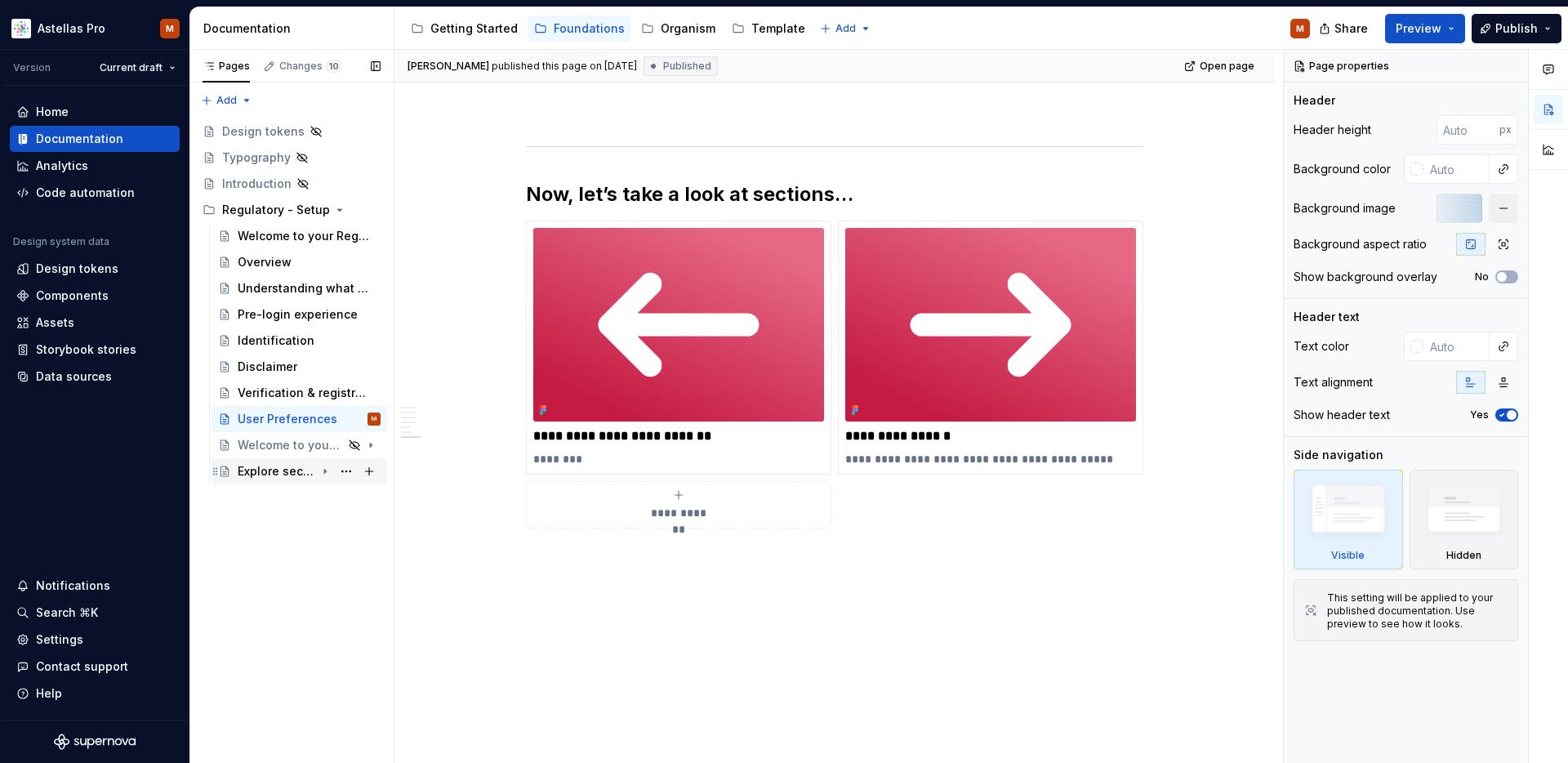
click at [324, 472] on icon "Page tree" at bounding box center [325, 472] width 2 height 4
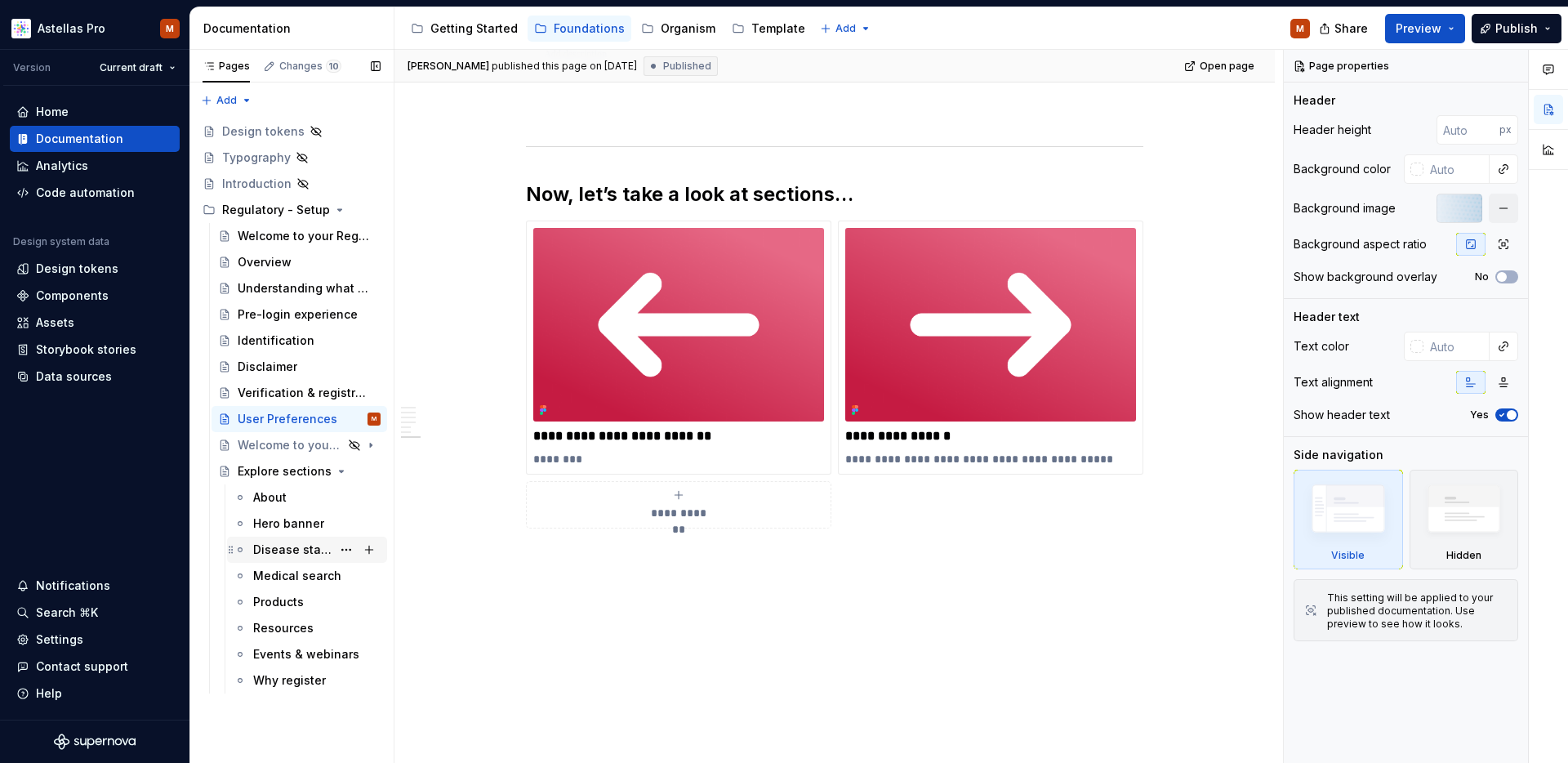
click at [291, 549] on div "Disease state" at bounding box center [292, 549] width 79 height 16
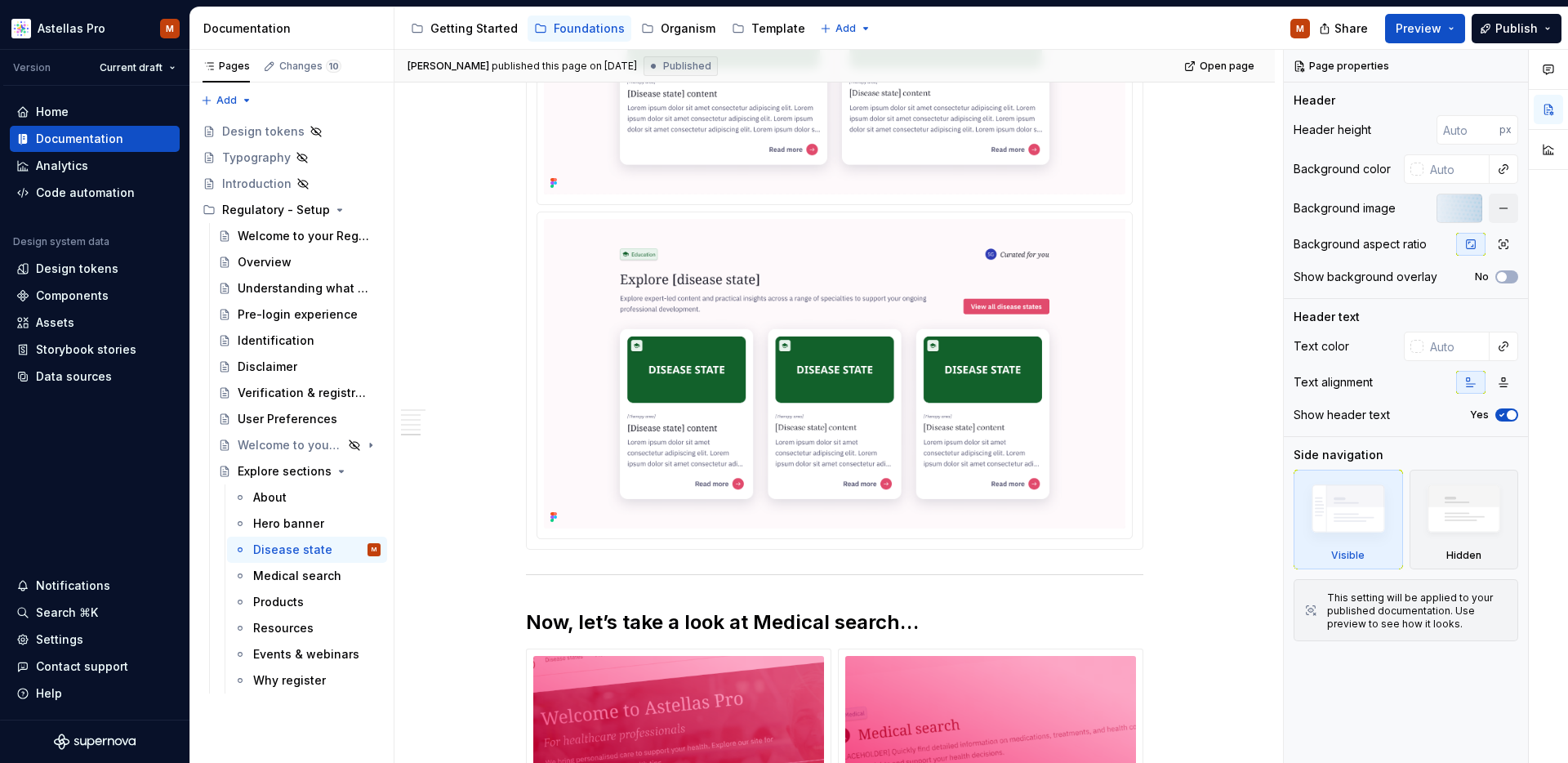
scroll to position [3936, 0]
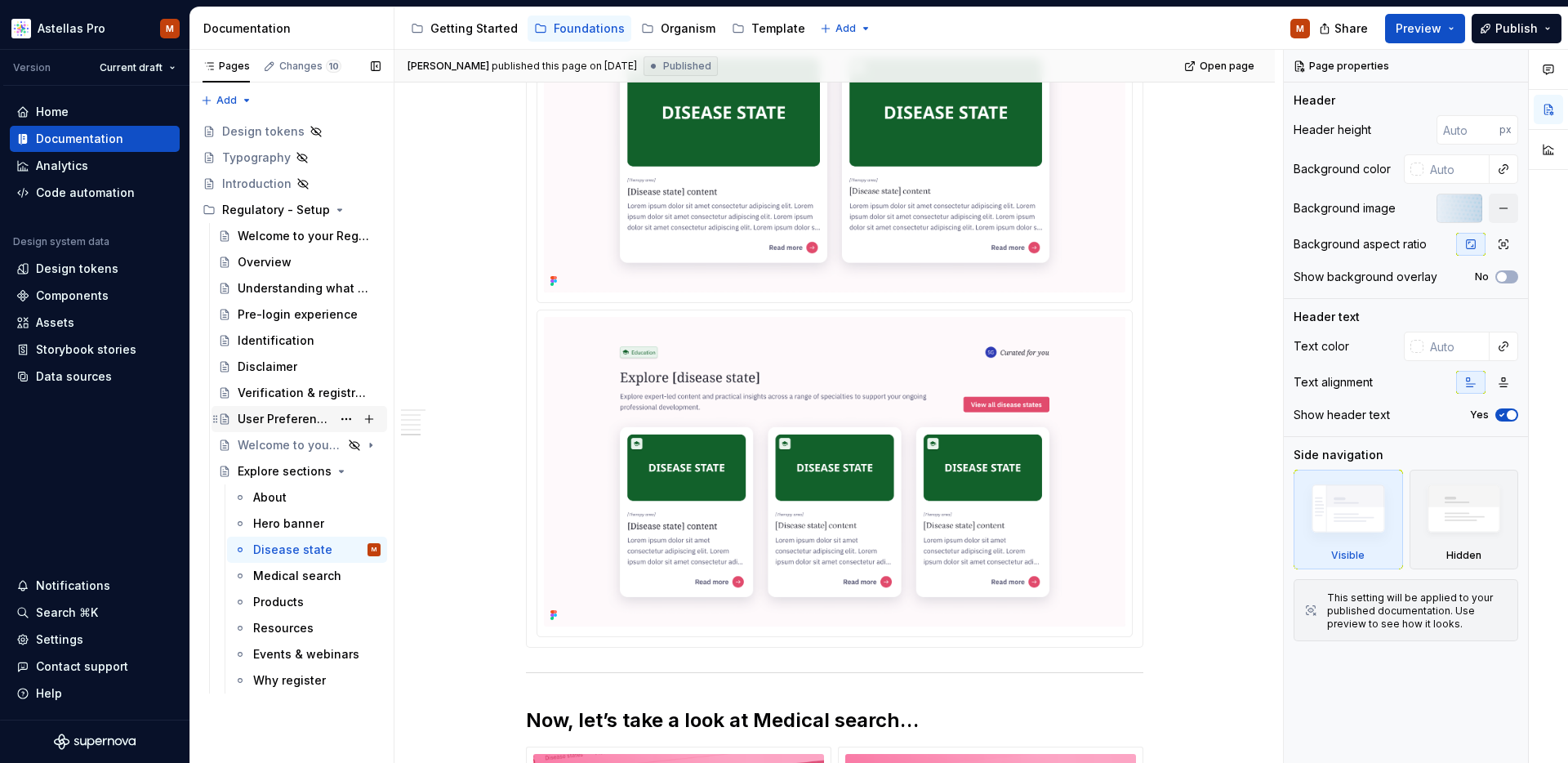
click at [266, 420] on div "User Preferences" at bounding box center [285, 418] width 94 height 16
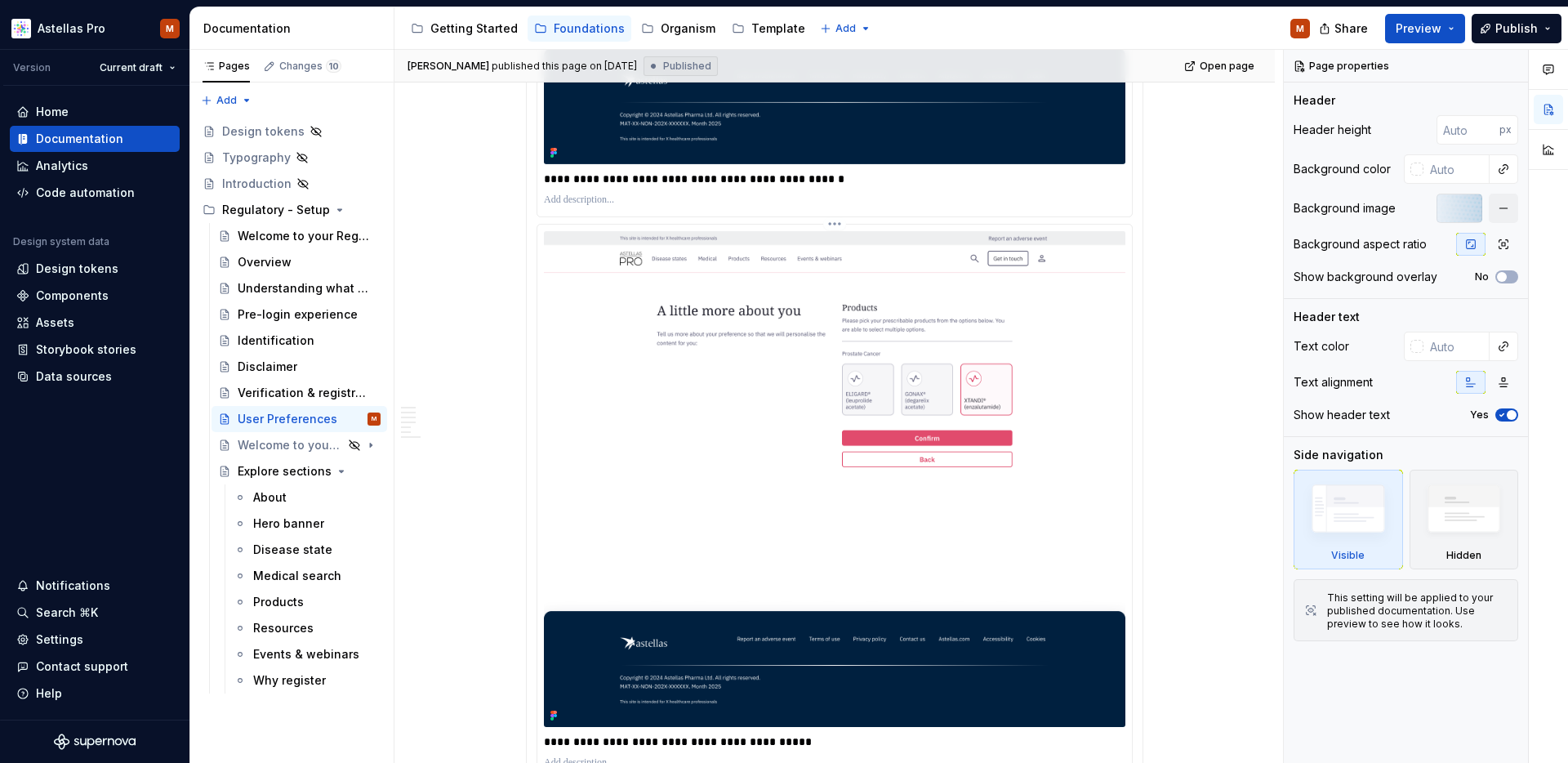
scroll to position [3075, 0]
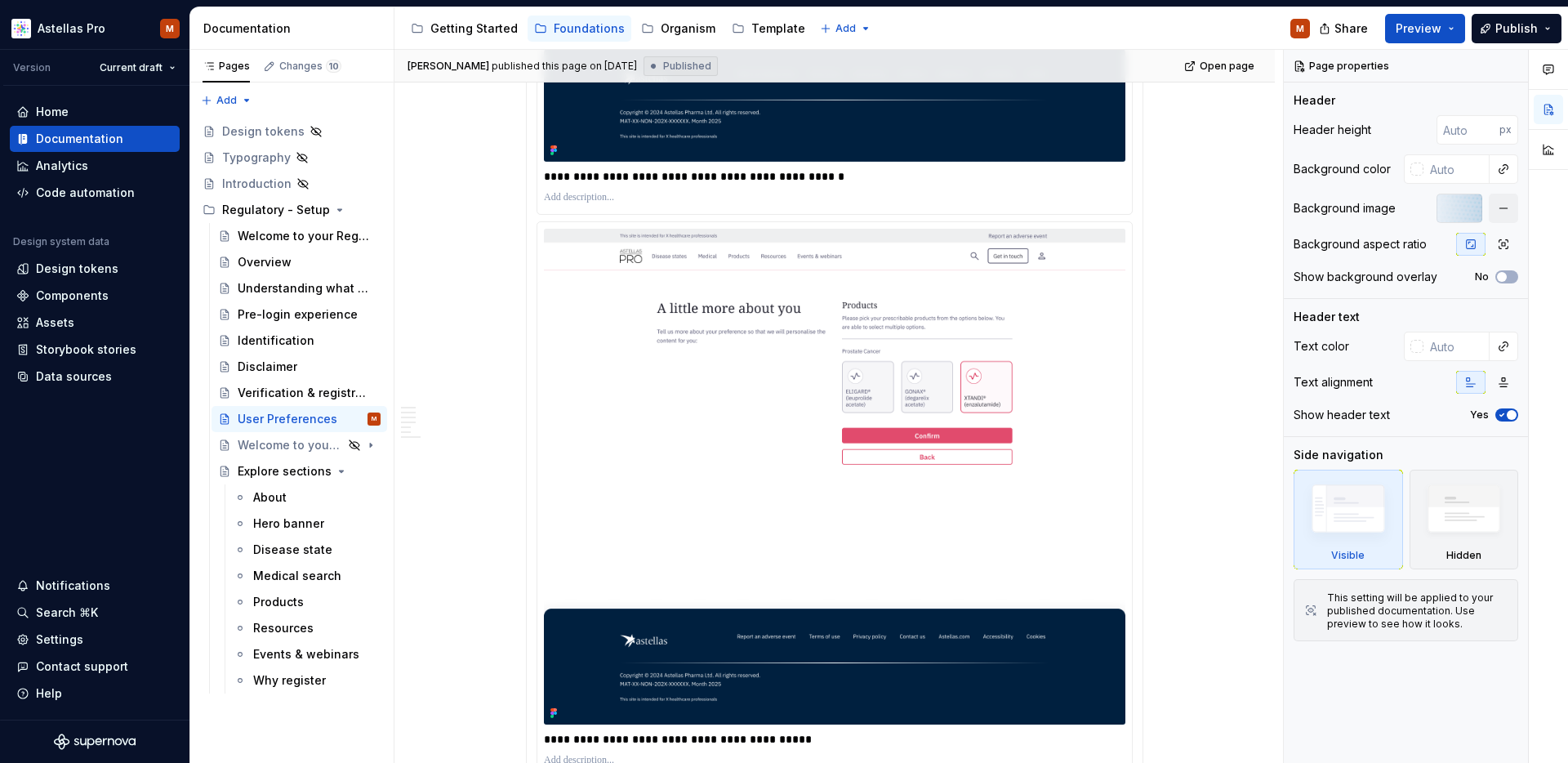
type textarea "*"
